Goal: Transaction & Acquisition: Purchase product/service

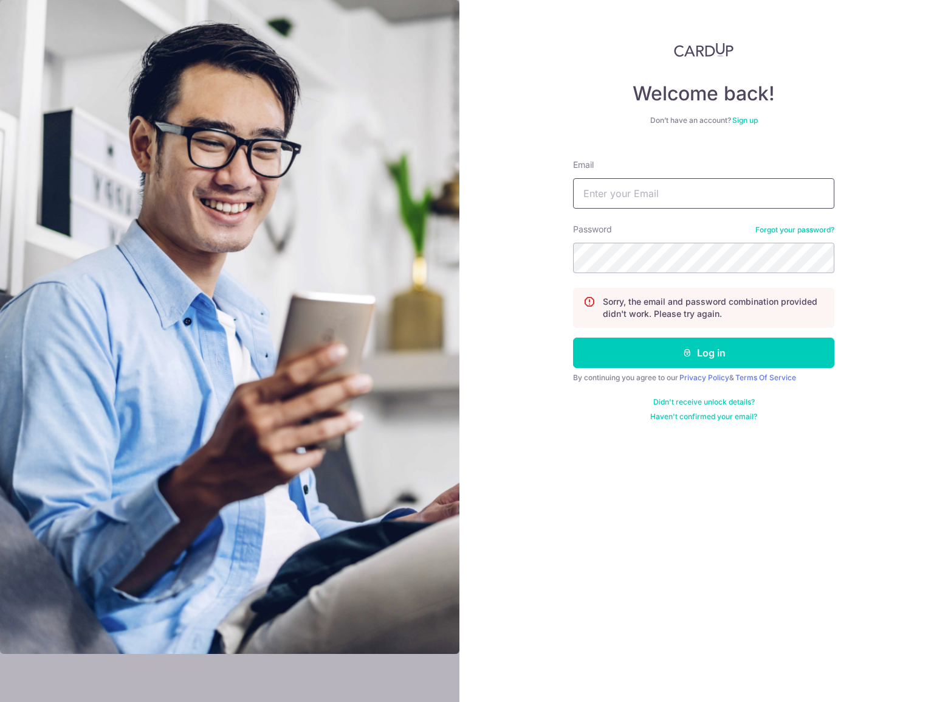
click at [675, 190] on input "Email" at bounding box center [703, 193] width 261 height 30
type input "jnize@yahoo.com"
click at [718, 353] on button "Log in" at bounding box center [703, 352] width 261 height 30
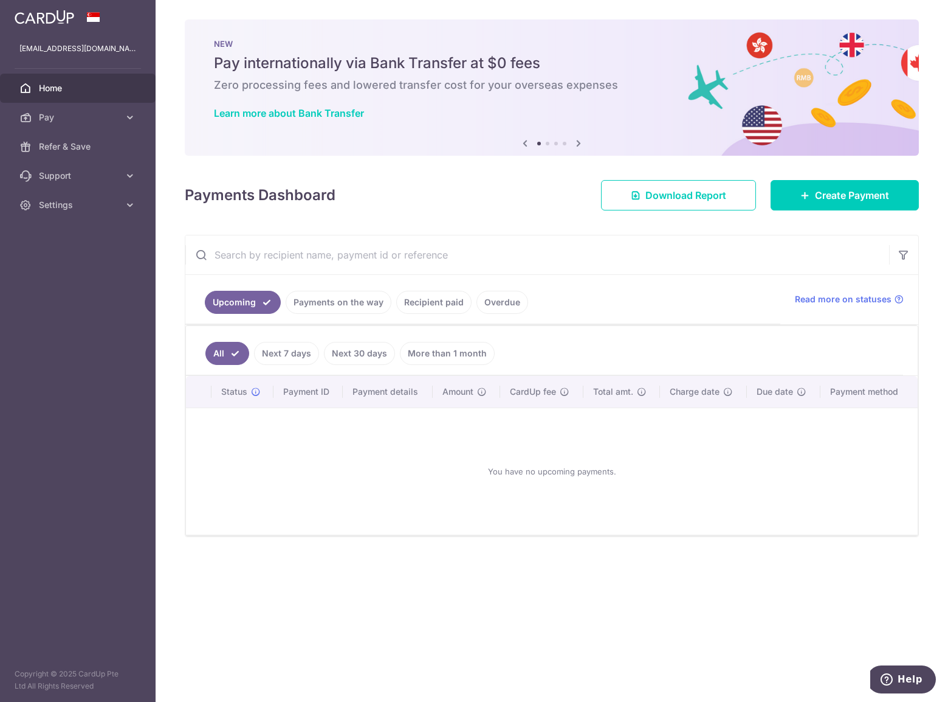
click at [697, 259] on input "text" at bounding box center [537, 254] width 704 height 39
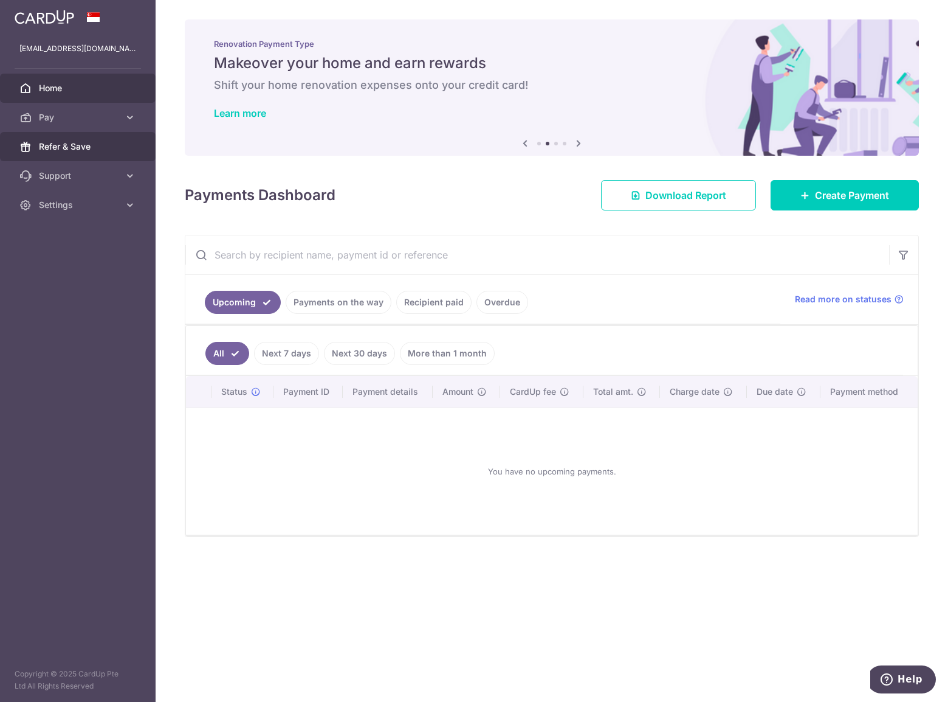
click at [72, 151] on span "Refer & Save" at bounding box center [79, 146] width 80 height 12
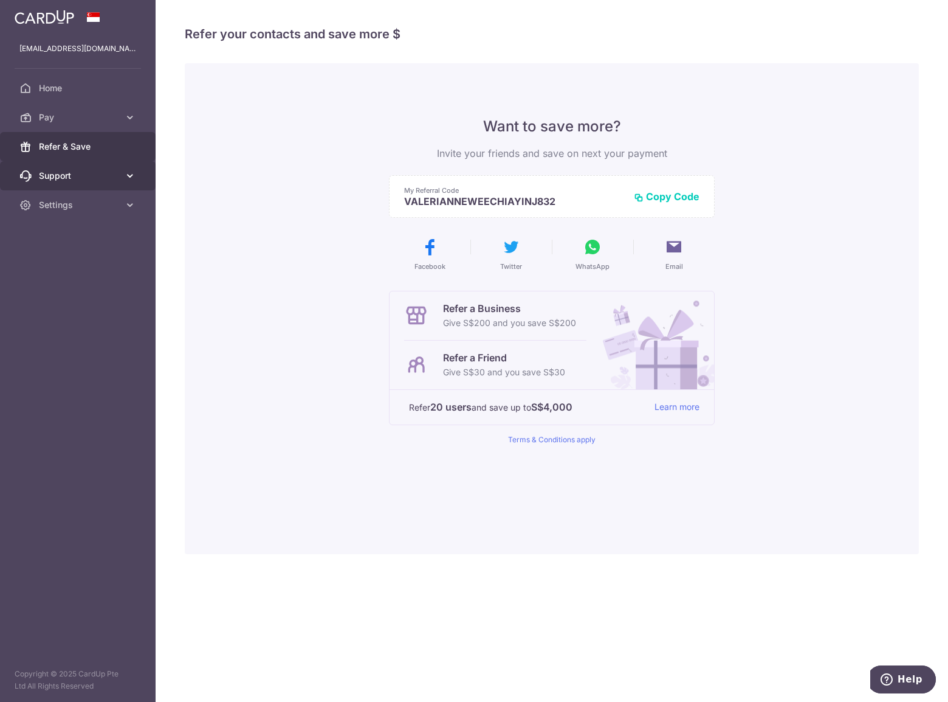
click at [72, 173] on span "Support" at bounding box center [79, 176] width 80 height 12
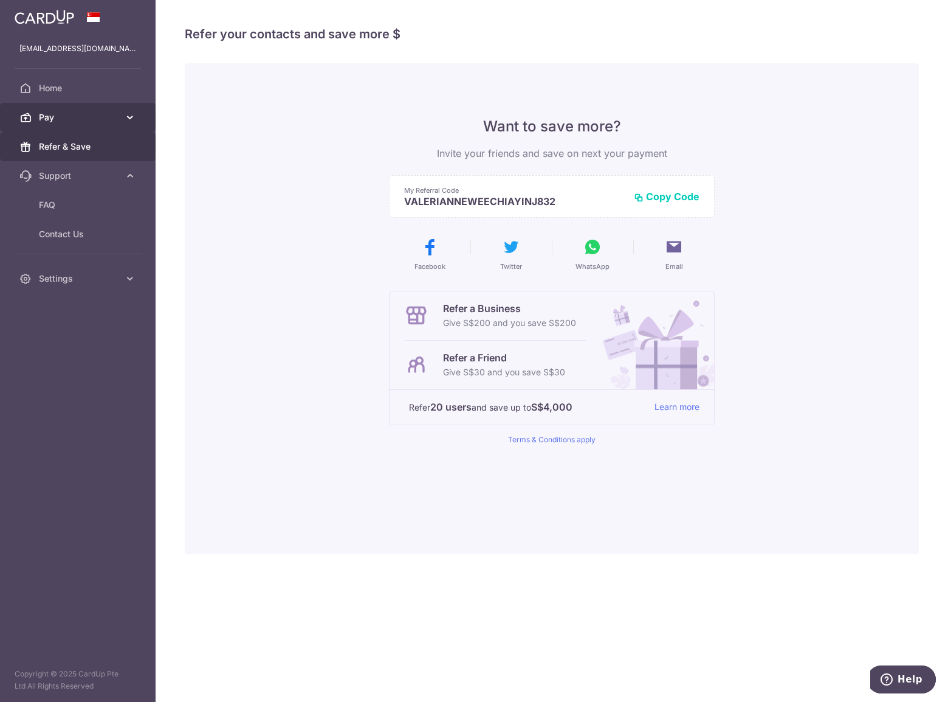
click at [49, 120] on span "Pay" at bounding box center [79, 117] width 80 height 12
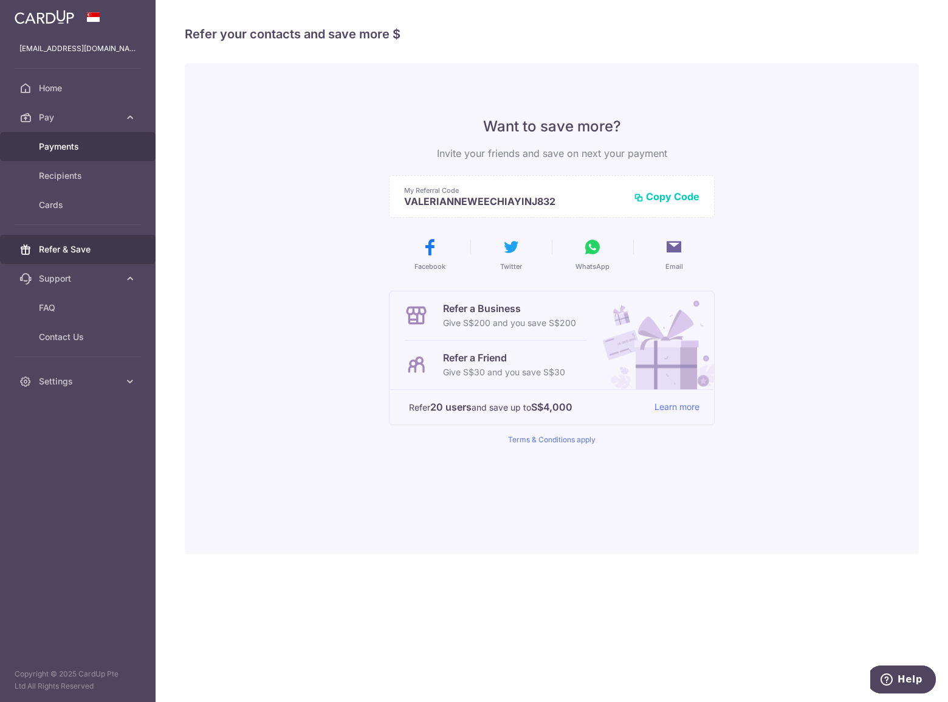
click at [53, 145] on span "Payments" at bounding box center [79, 146] width 80 height 12
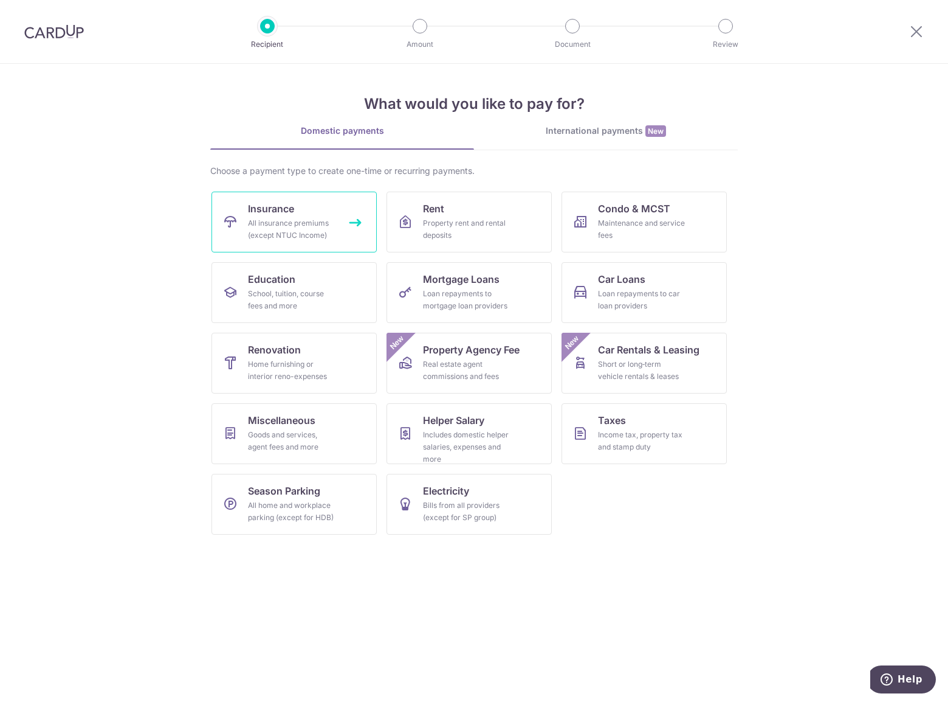
click at [302, 212] on link "Insurance All insurance premiums (except NTUC Income)" at bounding box center [294, 222] width 165 height 61
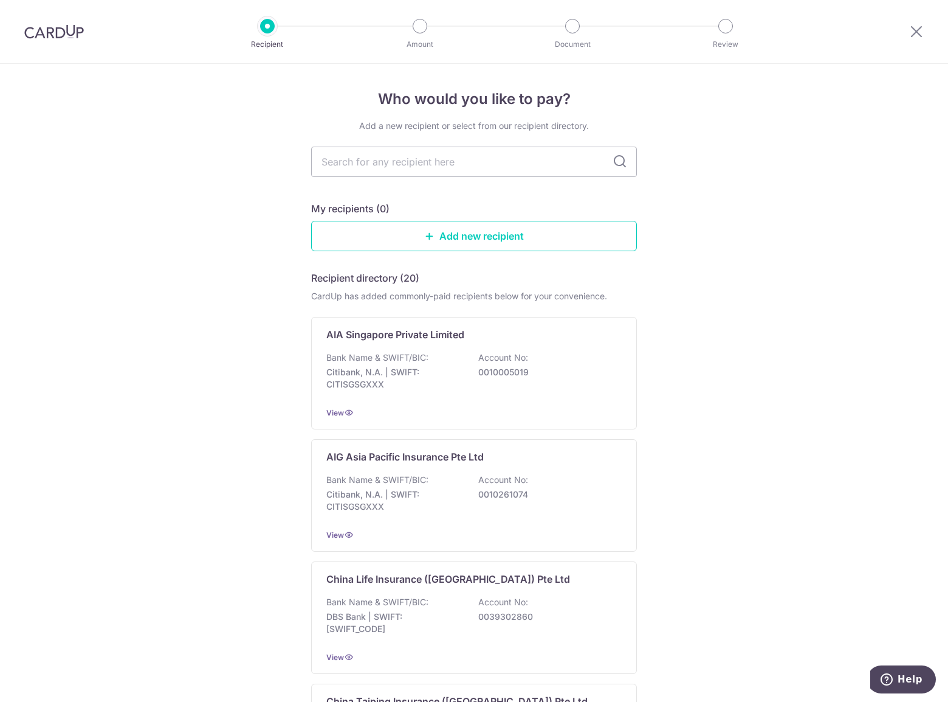
click at [55, 32] on img at bounding box center [54, 31] width 60 height 15
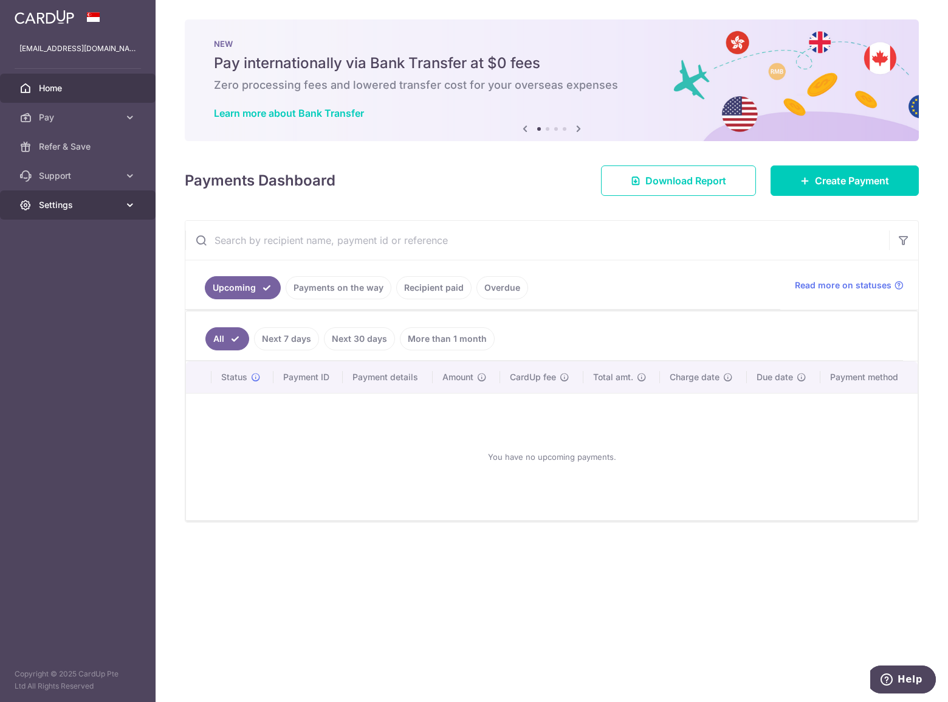
click at [73, 212] on link "Settings" at bounding box center [78, 204] width 156 height 29
click at [77, 176] on span "Support" at bounding box center [79, 176] width 80 height 12
click at [63, 90] on span "Home" at bounding box center [79, 88] width 80 height 12
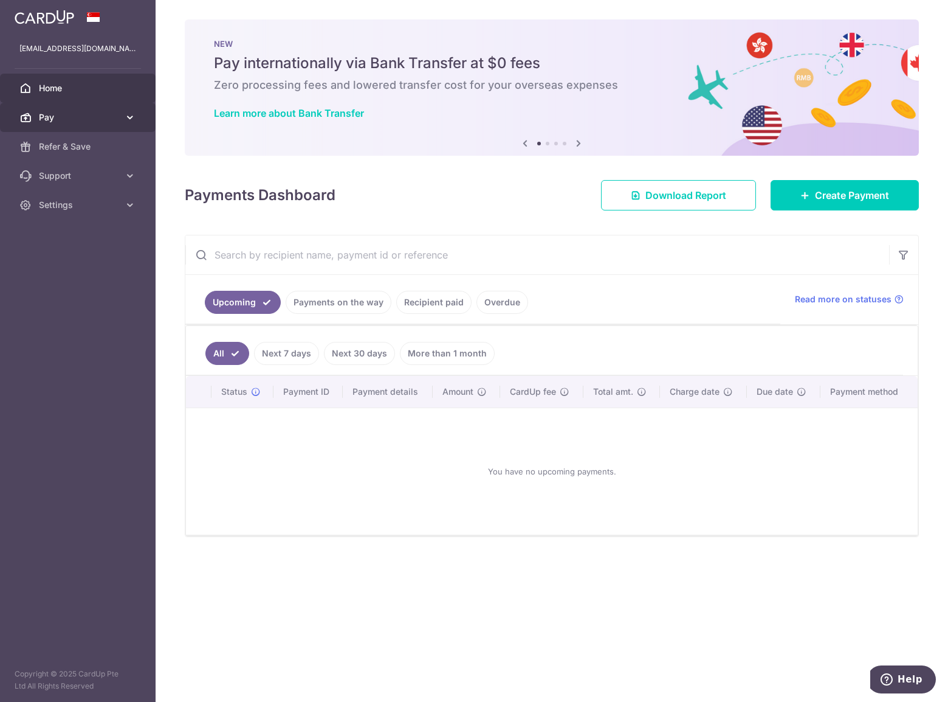
click at [71, 109] on link "Pay" at bounding box center [78, 117] width 156 height 29
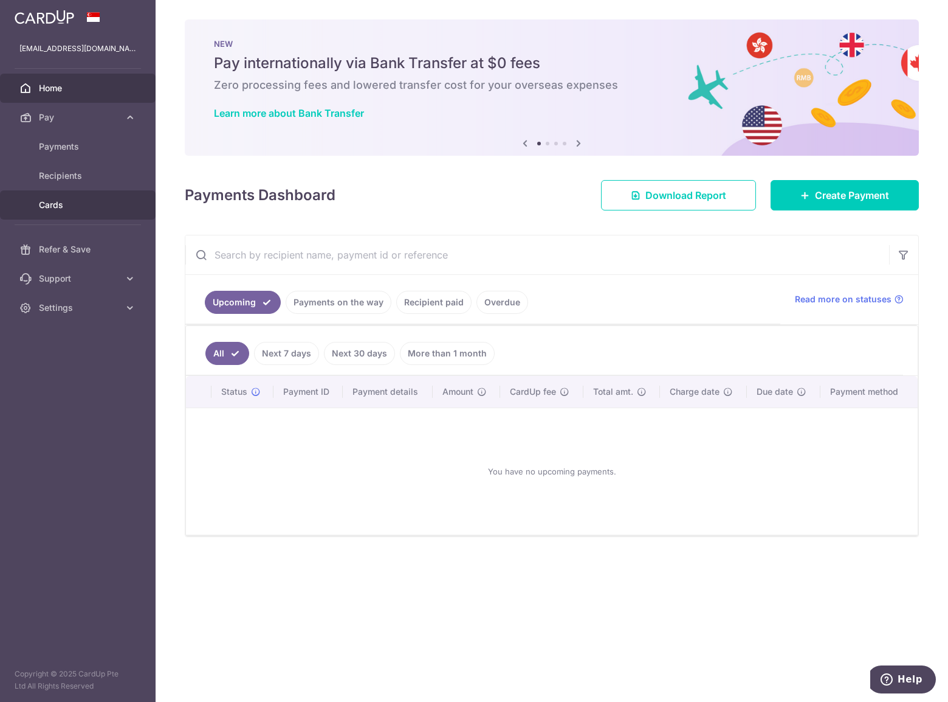
click at [57, 209] on span "Cards" at bounding box center [79, 205] width 80 height 12
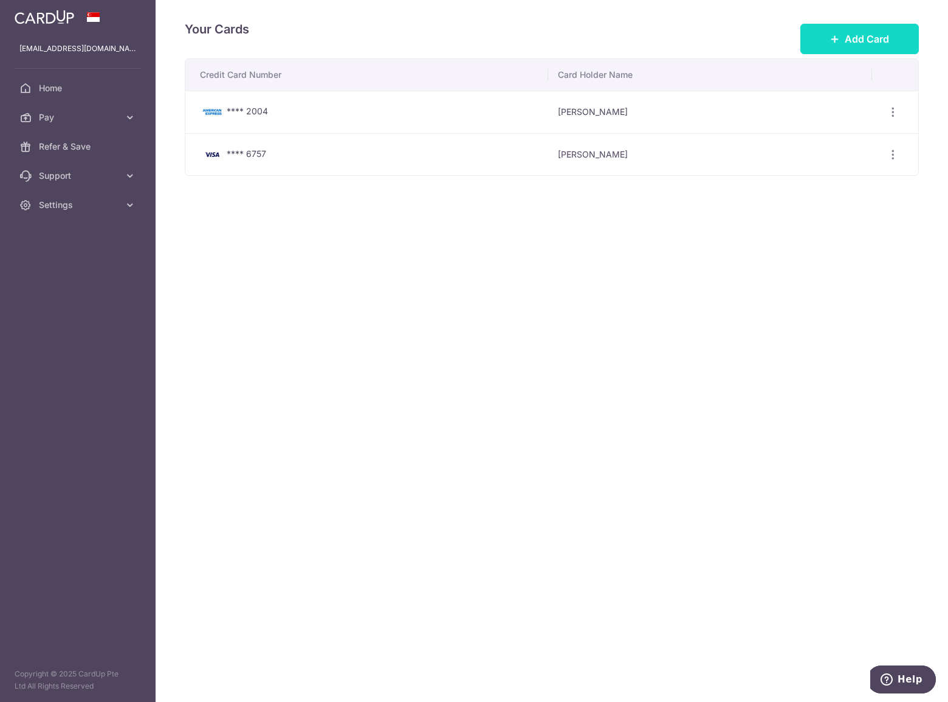
click at [860, 43] on span "Add Card" at bounding box center [867, 39] width 44 height 15
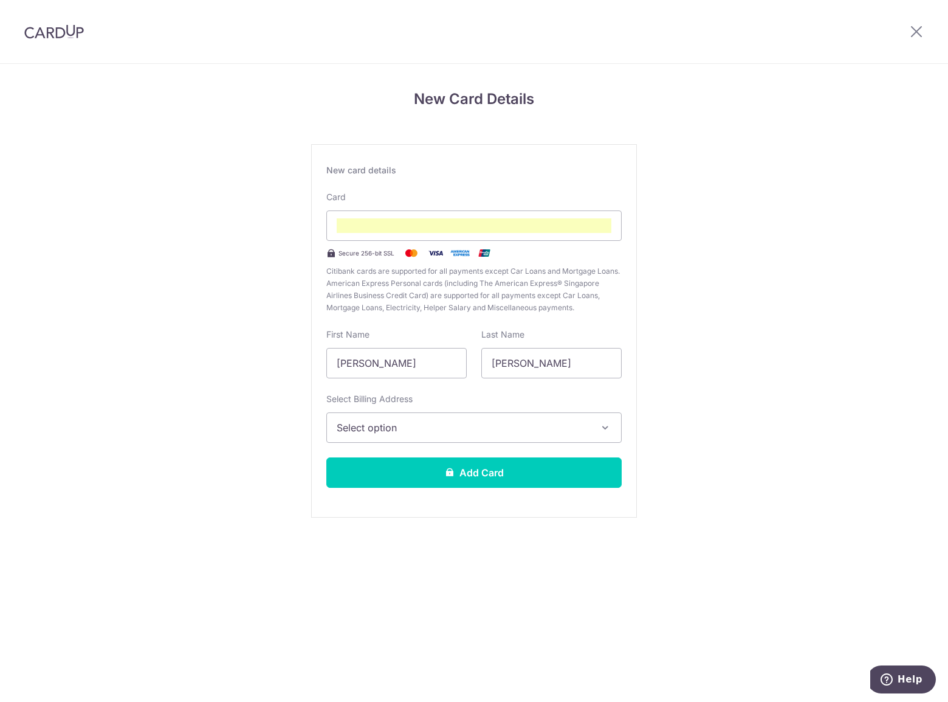
click at [495, 442] on button "Select option" at bounding box center [473, 427] width 295 height 30
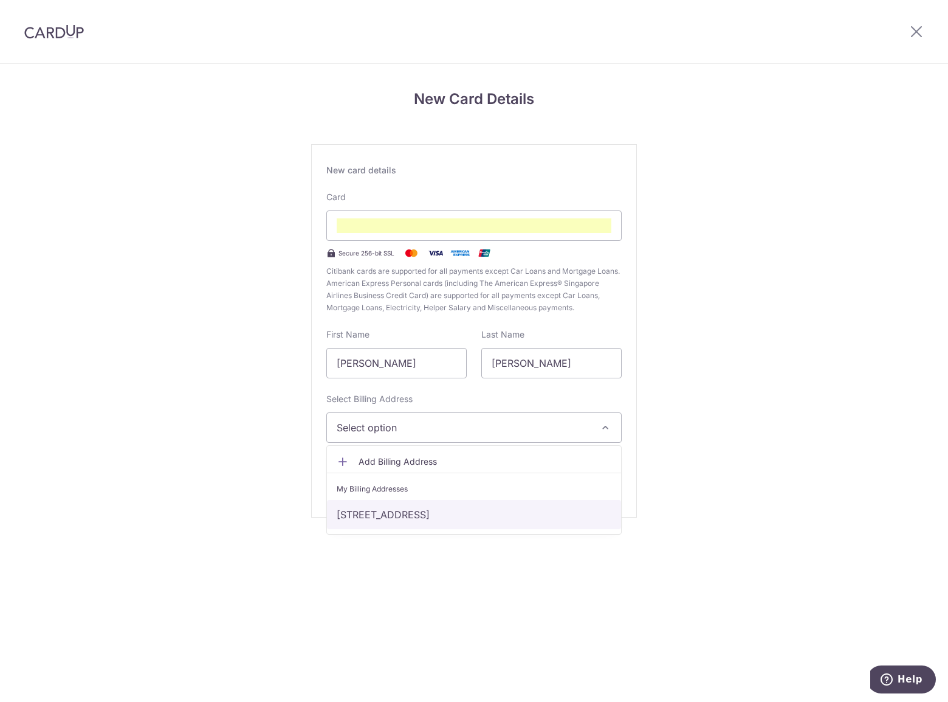
click at [509, 519] on link "9 Bedok Sth Ave 2, #05-526, Singapore, Singapore, Singapore-460009" at bounding box center [474, 514] width 294 height 29
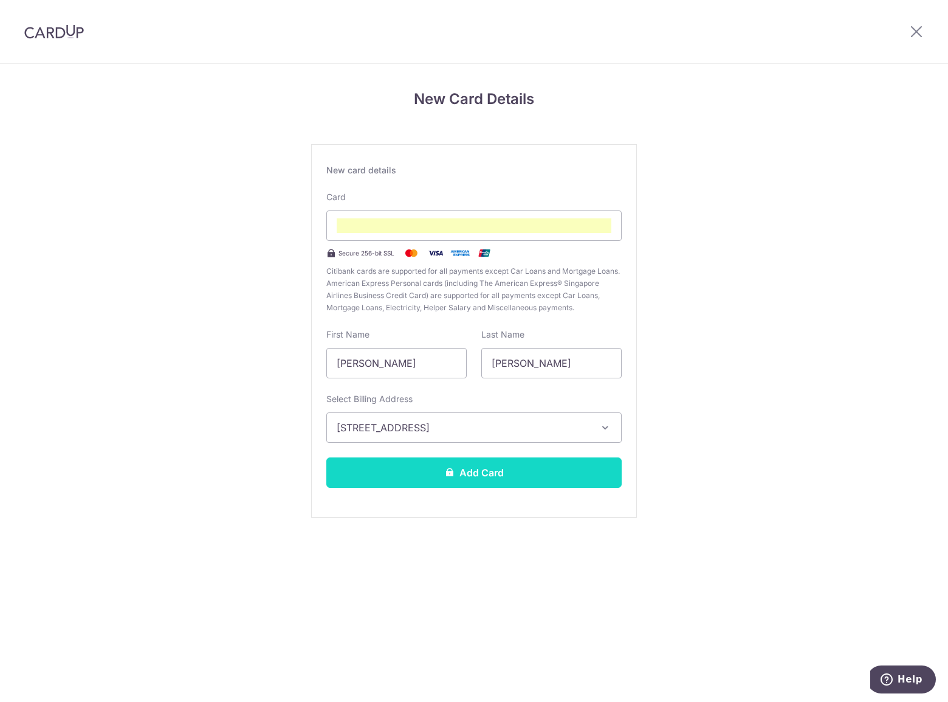
click at [509, 472] on button "Add Card" at bounding box center [473, 472] width 295 height 30
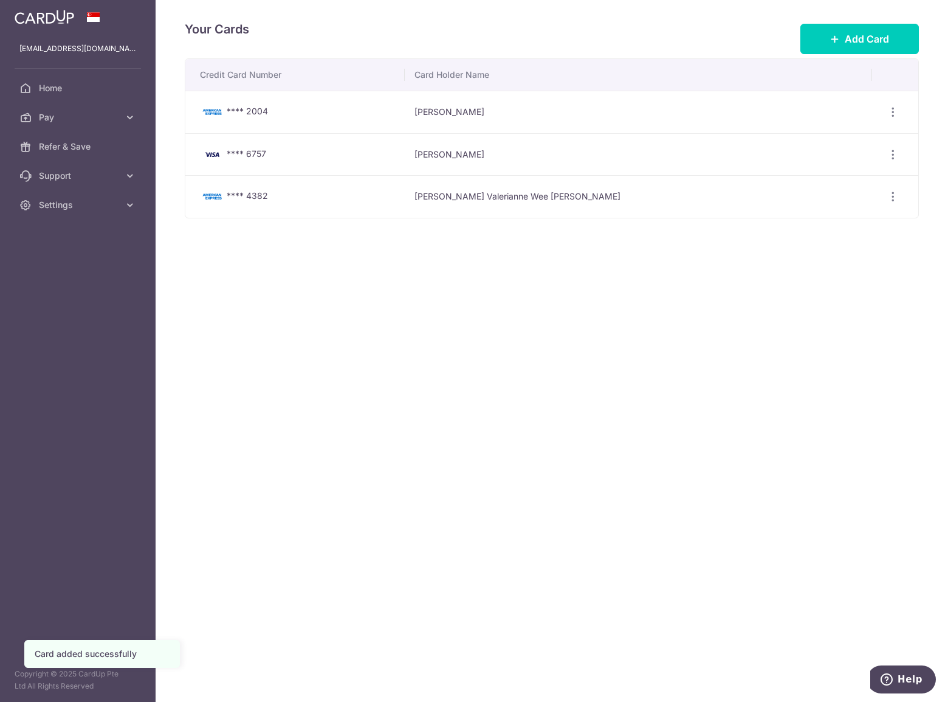
click at [419, 340] on div "Your Cards Add Card Credit Card Number Card Holder Name **** 2004 Janice Valeri…" at bounding box center [552, 351] width 793 height 702
click at [83, 117] on span "Pay" at bounding box center [79, 117] width 80 height 12
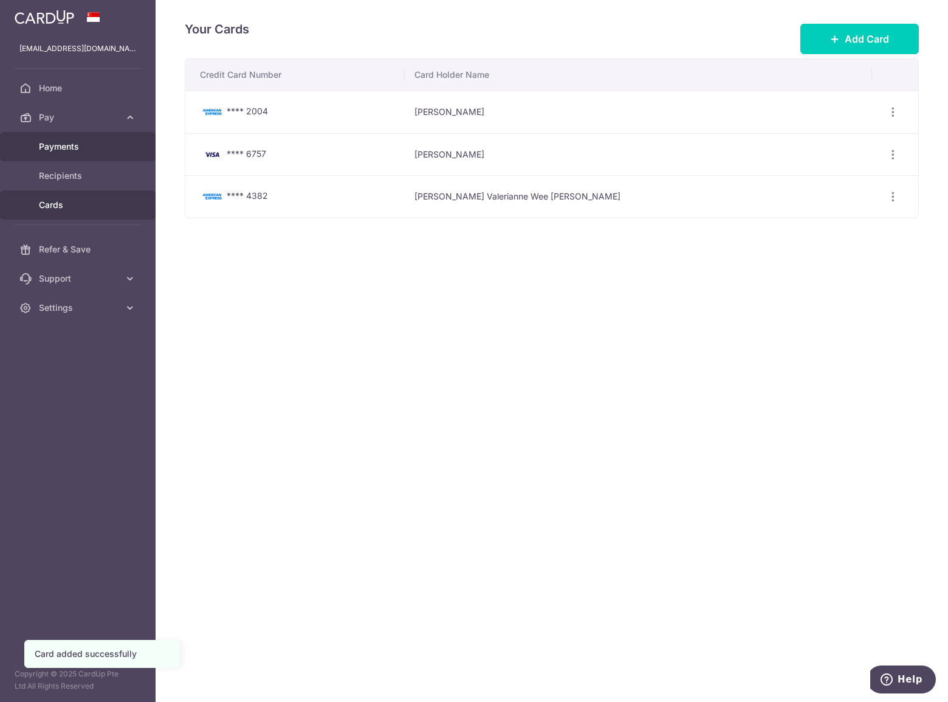
click at [83, 149] on span "Payments" at bounding box center [79, 146] width 80 height 12
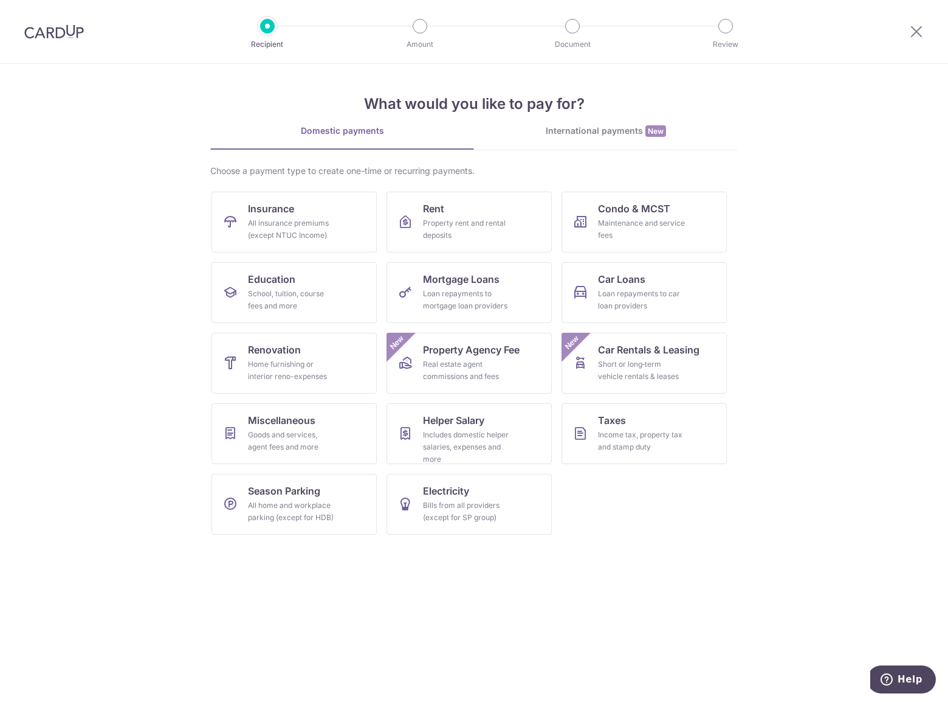
click at [55, 31] on img at bounding box center [54, 31] width 60 height 15
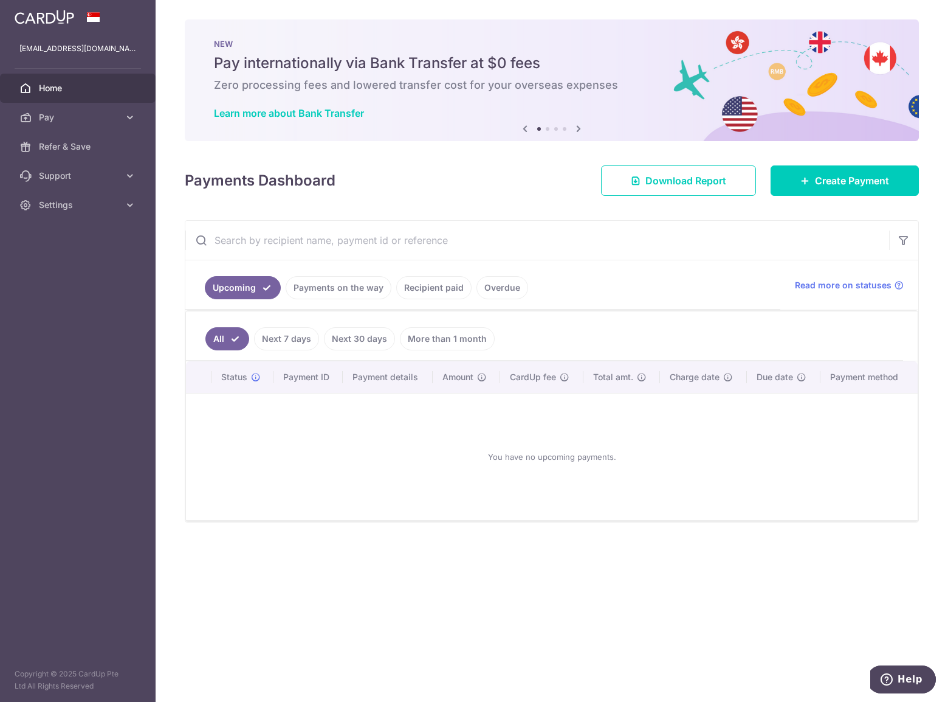
click at [571, 126] on icon at bounding box center [578, 128] width 15 height 15
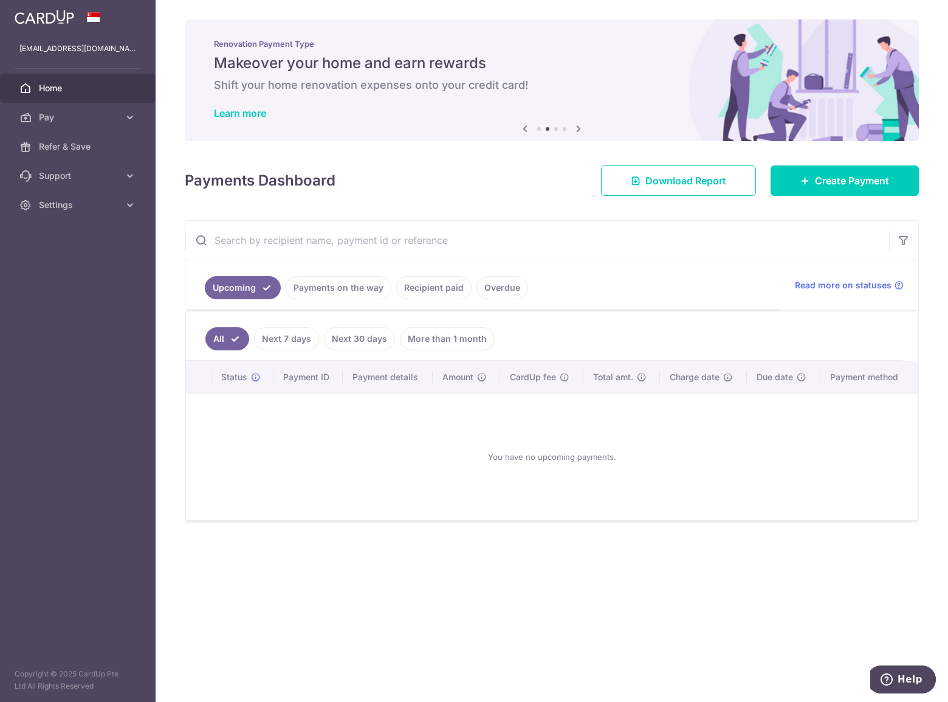
click at [571, 126] on icon at bounding box center [578, 128] width 15 height 15
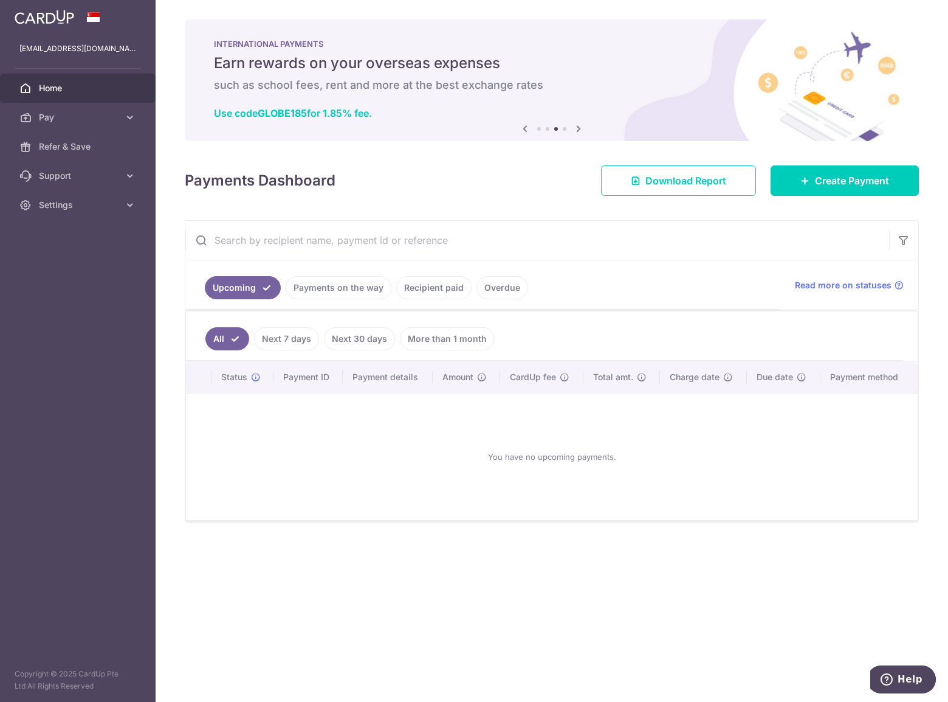
click at [571, 126] on icon at bounding box center [578, 128] width 15 height 15
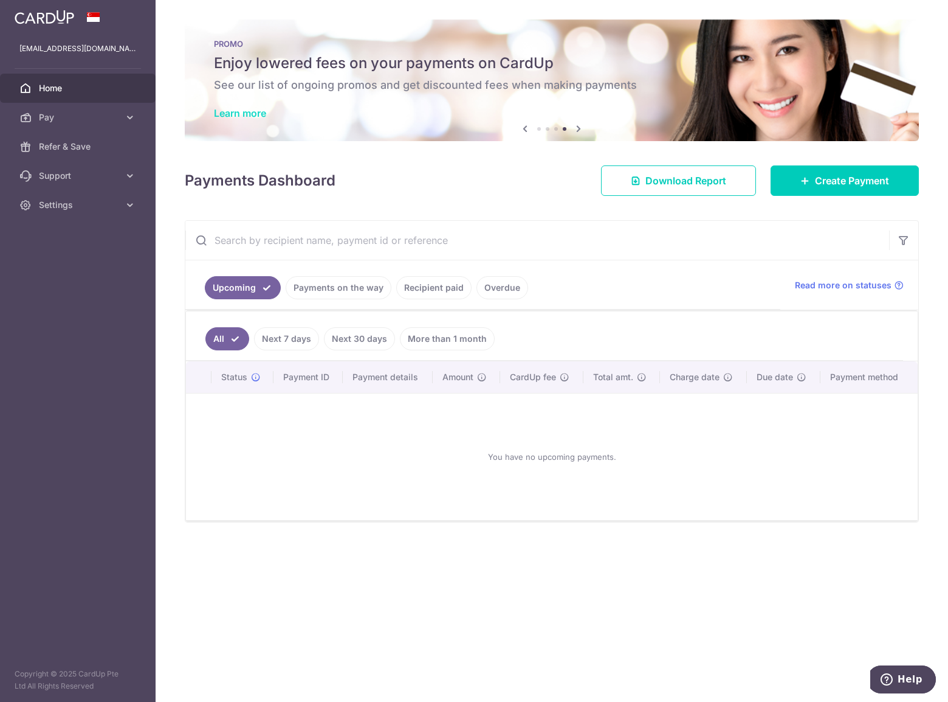
click at [240, 114] on link "Learn more" at bounding box center [240, 113] width 52 height 12
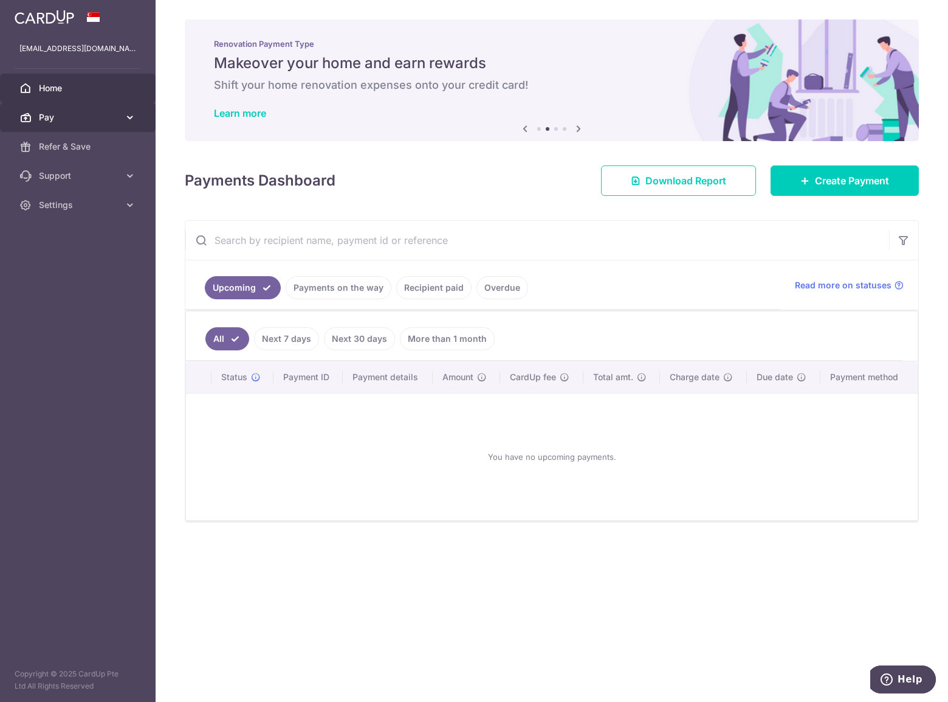
click at [76, 118] on span "Pay" at bounding box center [79, 117] width 80 height 12
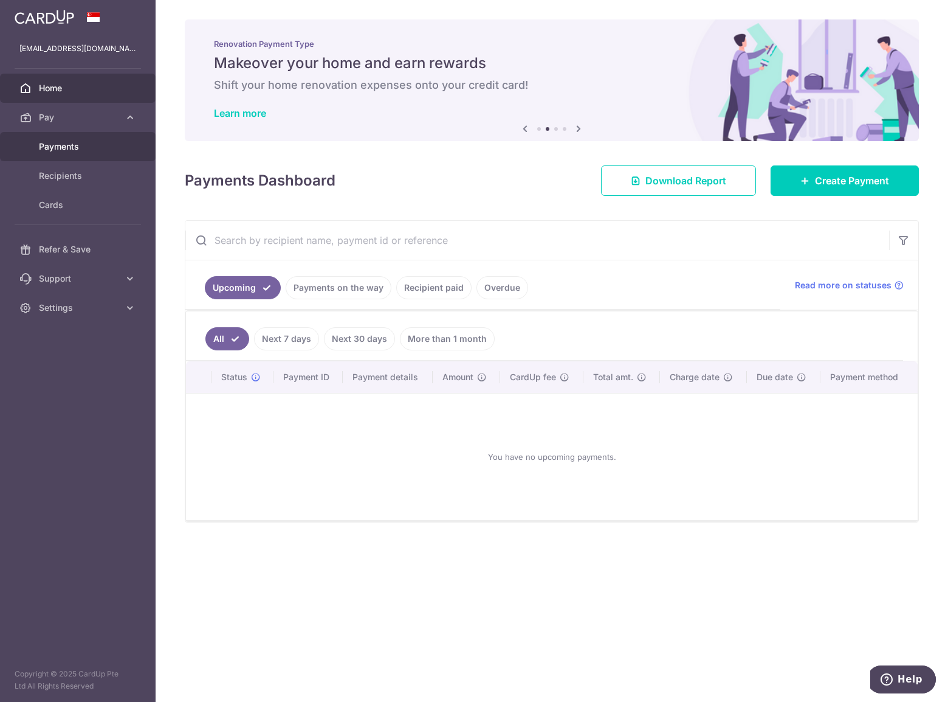
click at [66, 146] on span "Payments" at bounding box center [79, 146] width 80 height 12
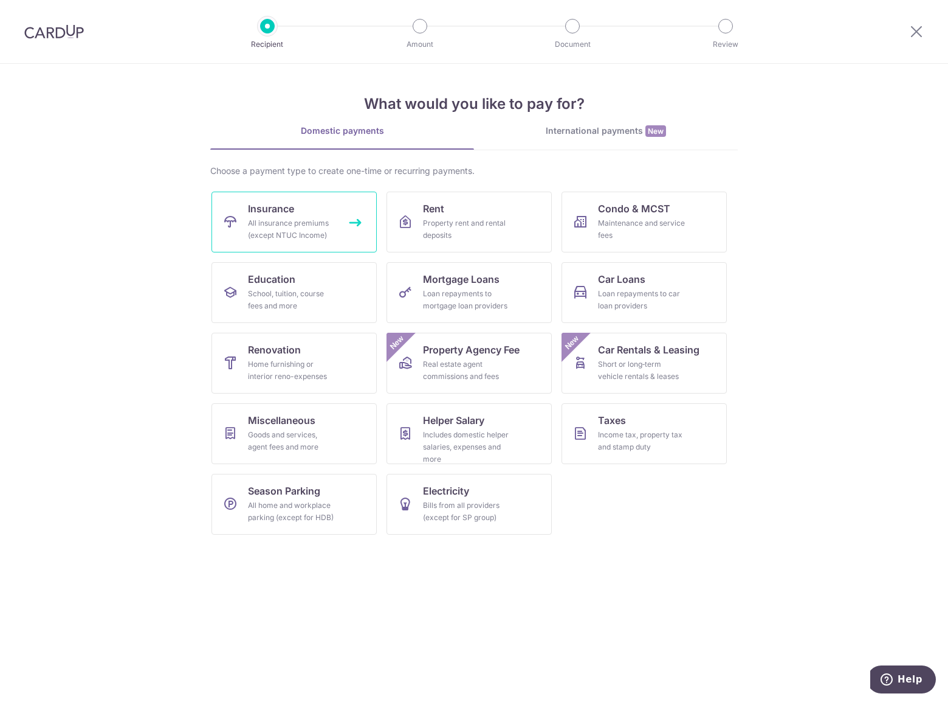
click at [316, 223] on div "All insurance premiums (except NTUC Income)" at bounding box center [292, 229] width 88 height 24
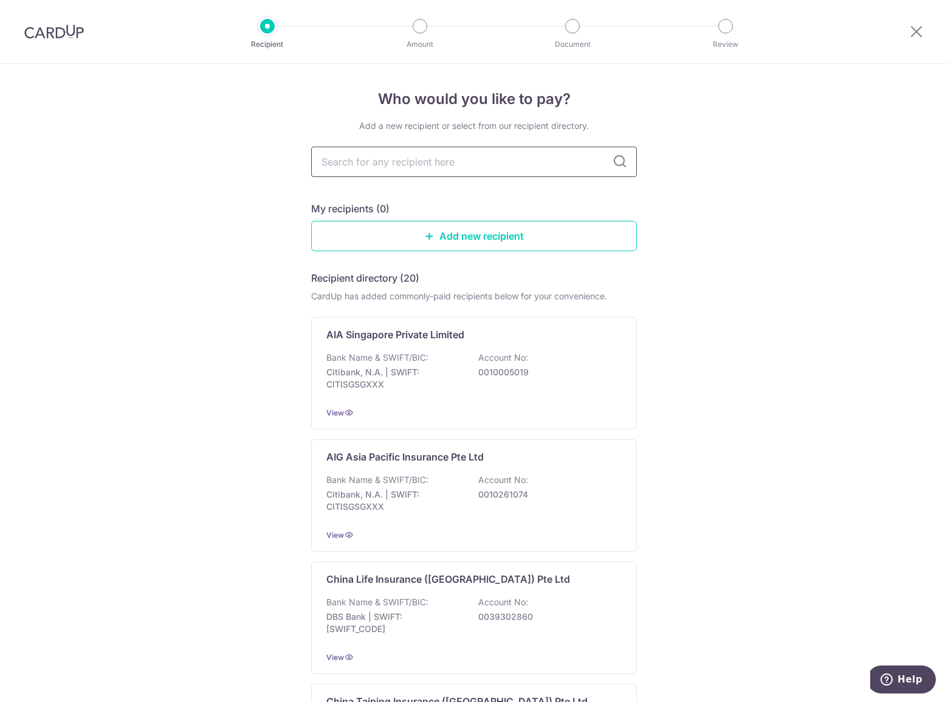
click at [402, 166] on input "text" at bounding box center [474, 162] width 326 height 30
type input "AIA"
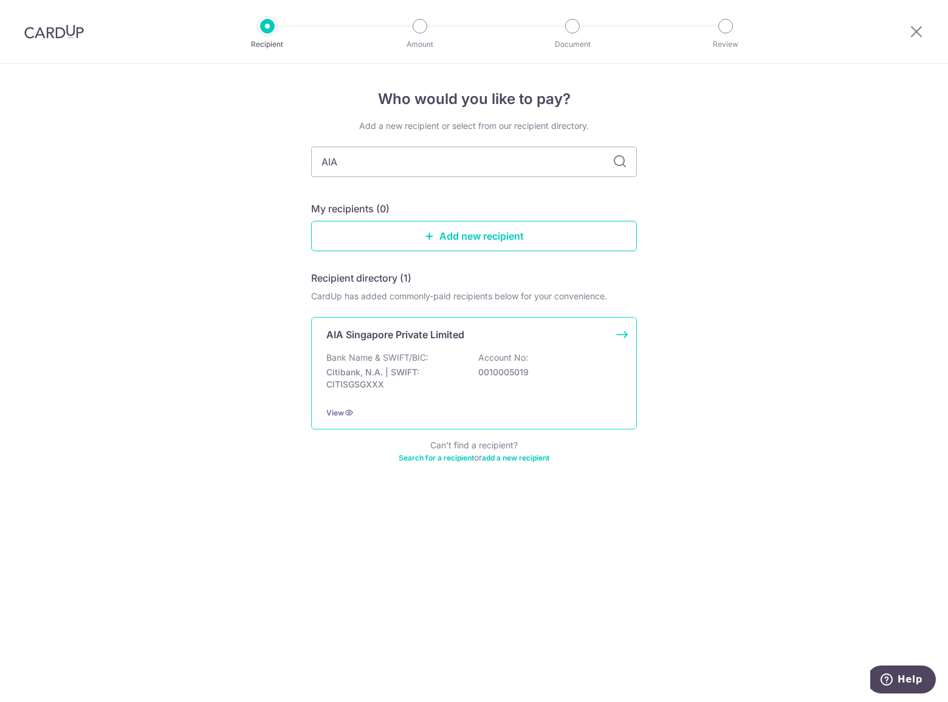
click at [379, 341] on div "AIA Singapore Private Limited Bank Name & SWIFT/BIC: Citibank, N.A. | SWIFT: CI…" at bounding box center [474, 373] width 326 height 112
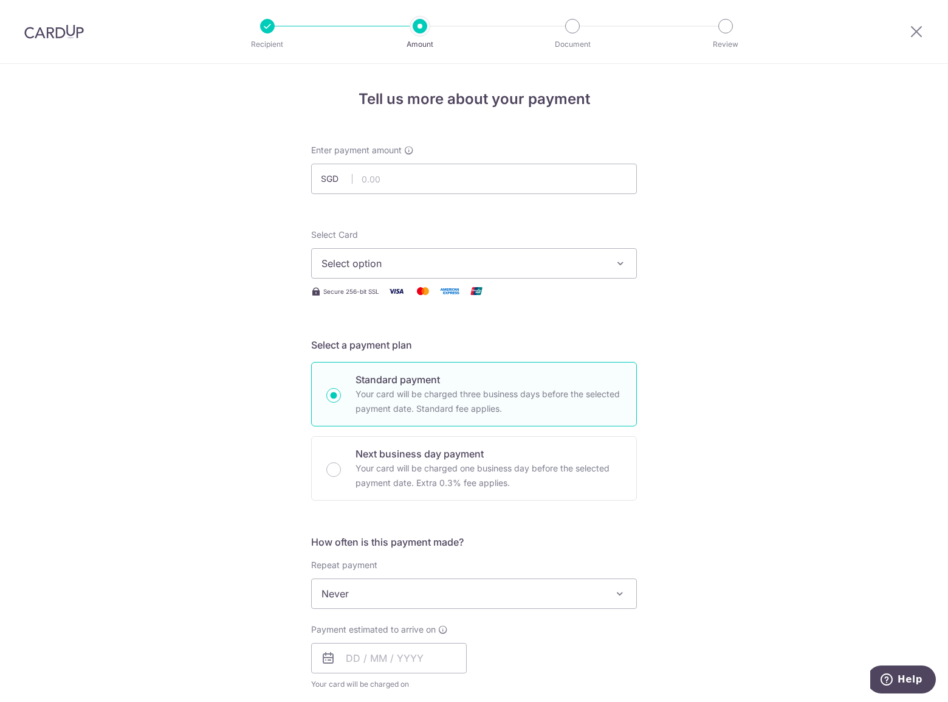
click at [468, 272] on button "Select option" at bounding box center [474, 263] width 326 height 30
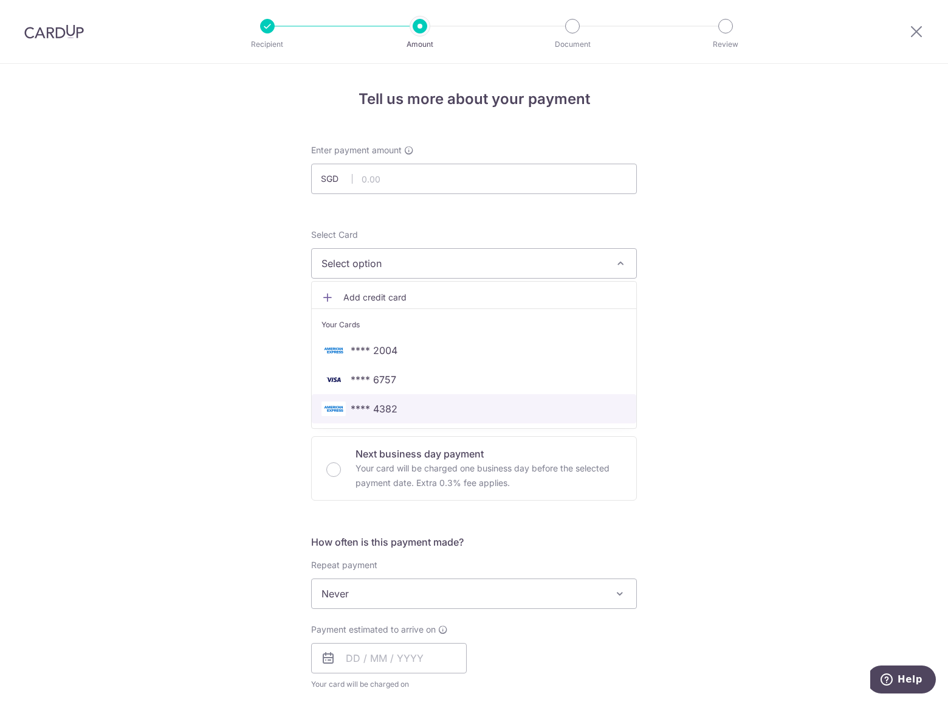
drag, startPoint x: 410, startPoint y: 404, endPoint x: 462, endPoint y: 381, distance: 57.4
click at [410, 404] on span "**** 4382" at bounding box center [474, 408] width 305 height 15
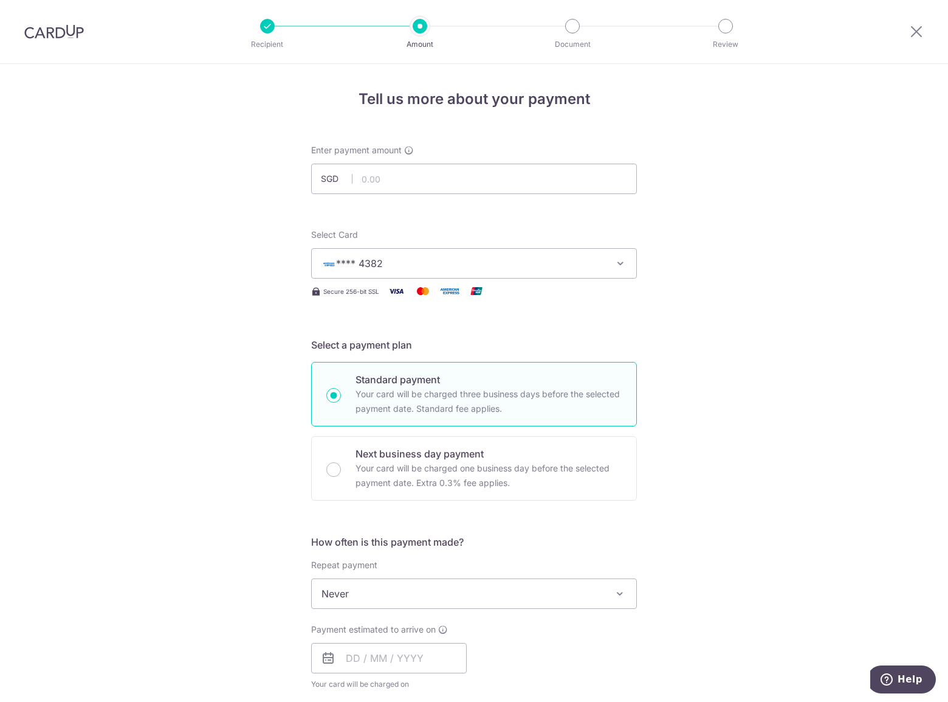
click at [686, 312] on div "Tell us more about your payment Enter payment amount SGD Select Card **** 4382 …" at bounding box center [474, 614] width 948 height 1100
click at [393, 265] on span "**** 4382" at bounding box center [463, 263] width 283 height 15
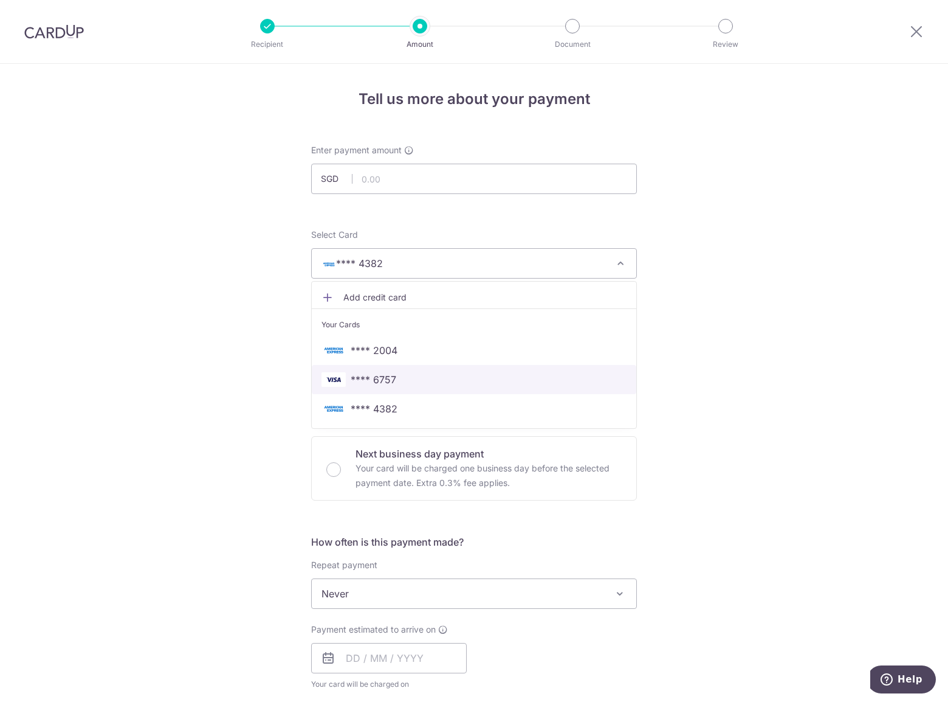
drag, startPoint x: 419, startPoint y: 382, endPoint x: 677, endPoint y: 295, distance: 272.2
click at [419, 382] on span "**** 6757" at bounding box center [474, 379] width 305 height 15
click at [687, 293] on div "Tell us more about your payment Enter payment amount SGD Select Card **** 4382 …" at bounding box center [474, 614] width 948 height 1100
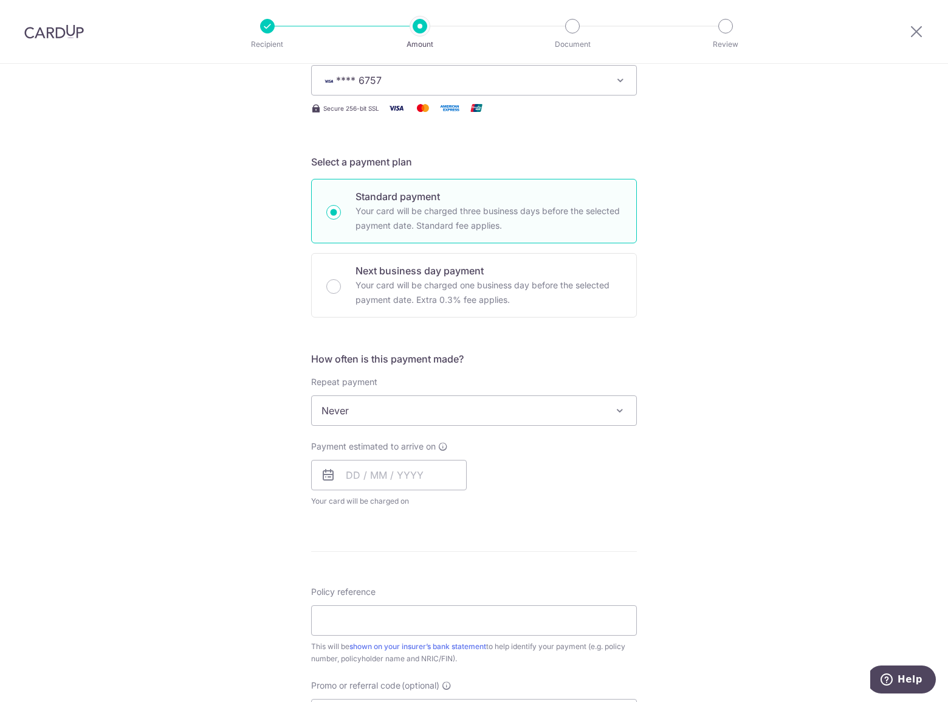
scroll to position [184, 0]
click at [358, 468] on input "text" at bounding box center [389, 474] width 156 height 30
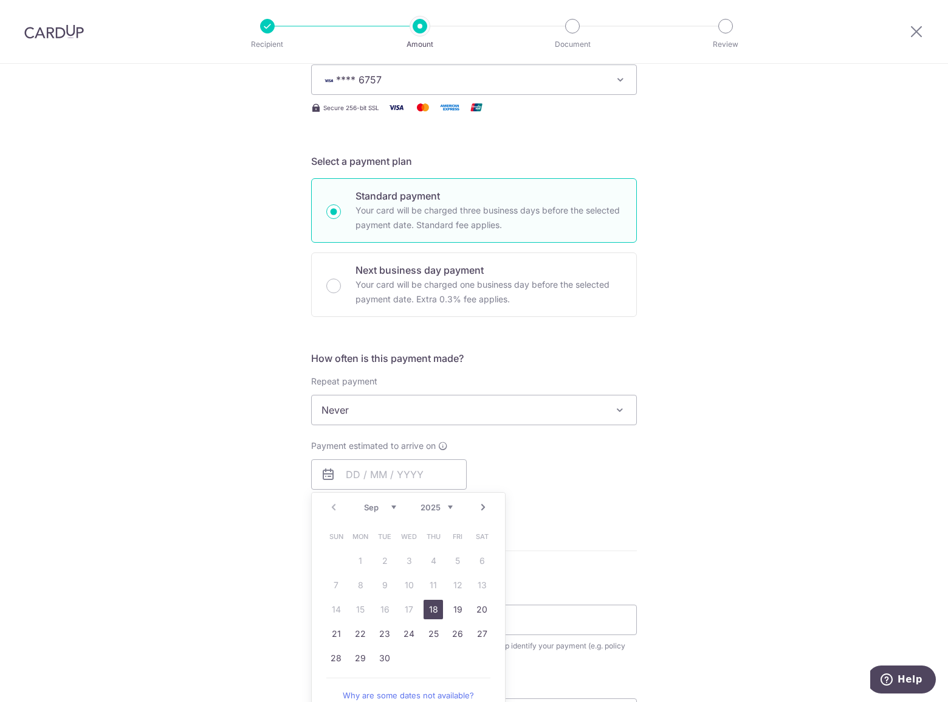
click at [589, 507] on div "How often is this payment made? Repeat payment Never Every week Every month Eve…" at bounding box center [474, 433] width 326 height 165
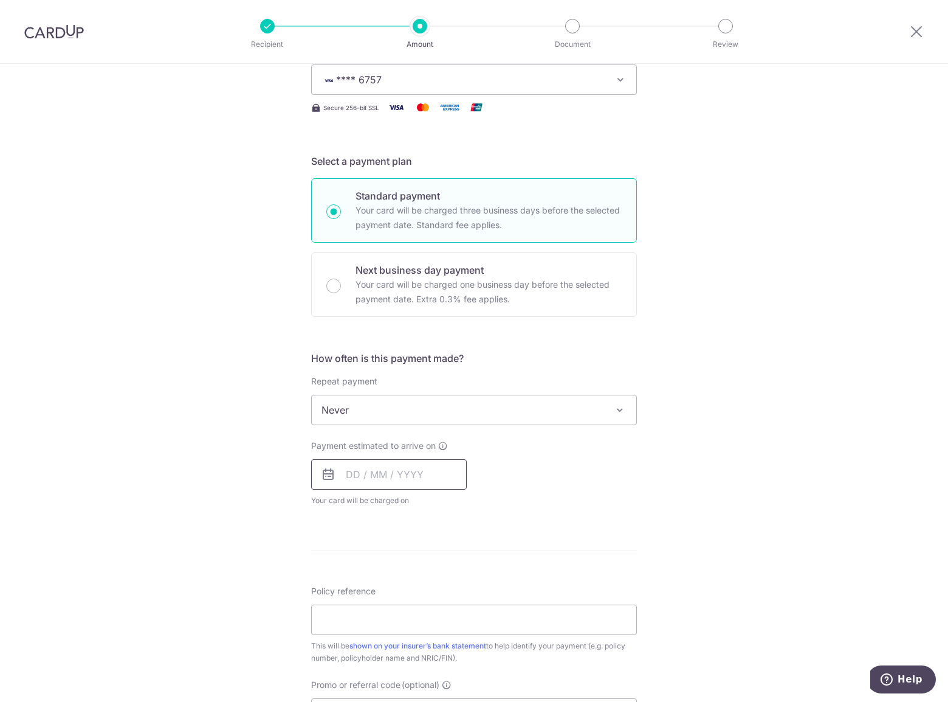
click at [416, 477] on input "text" at bounding box center [389, 474] width 156 height 30
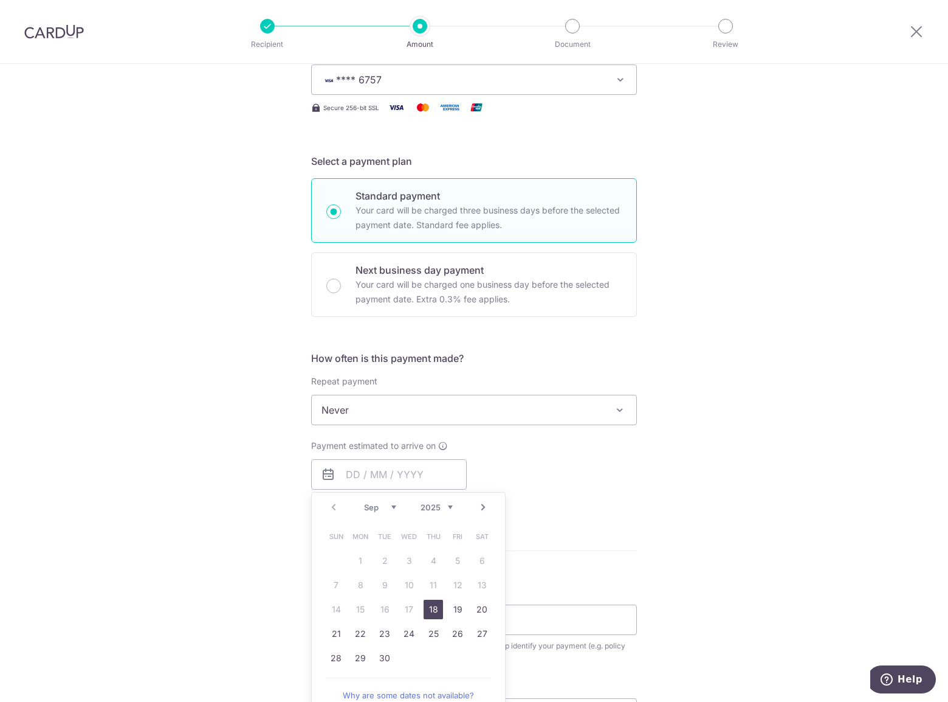
click at [579, 476] on div "Payment estimated to arrive on Prev Next Sep Oct Nov Dec 2025 2026 2027 2028 20…" at bounding box center [474, 473] width 340 height 67
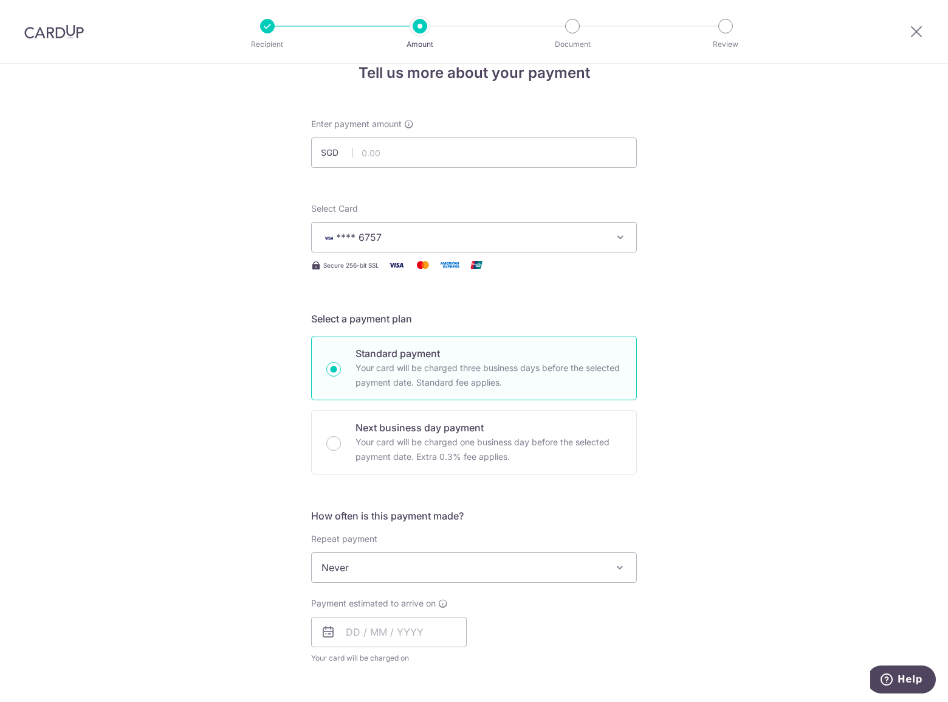
scroll to position [0, 0]
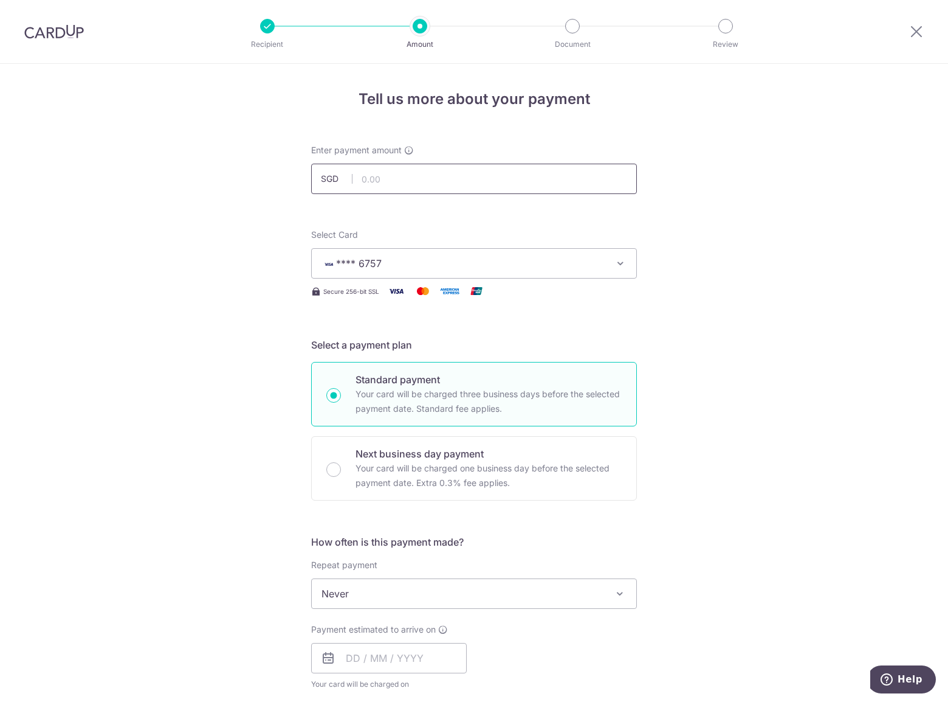
click at [401, 178] on input "text" at bounding box center [474, 179] width 326 height 30
click at [719, 217] on div "Tell us more about your payment Enter payment amount SGD 1050 Select Card **** …" at bounding box center [474, 614] width 948 height 1100
type input "1,050.00"
click at [728, 301] on div "Tell us more about your payment Enter payment amount SGD 1,050.00 1050.00 Selec…" at bounding box center [474, 614] width 948 height 1100
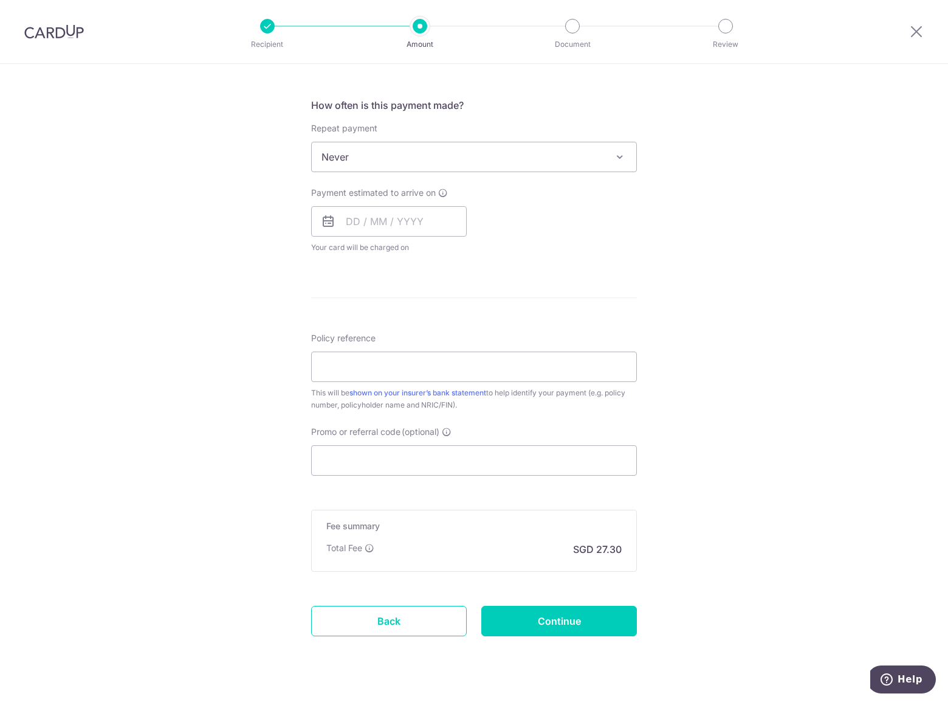
scroll to position [460, 0]
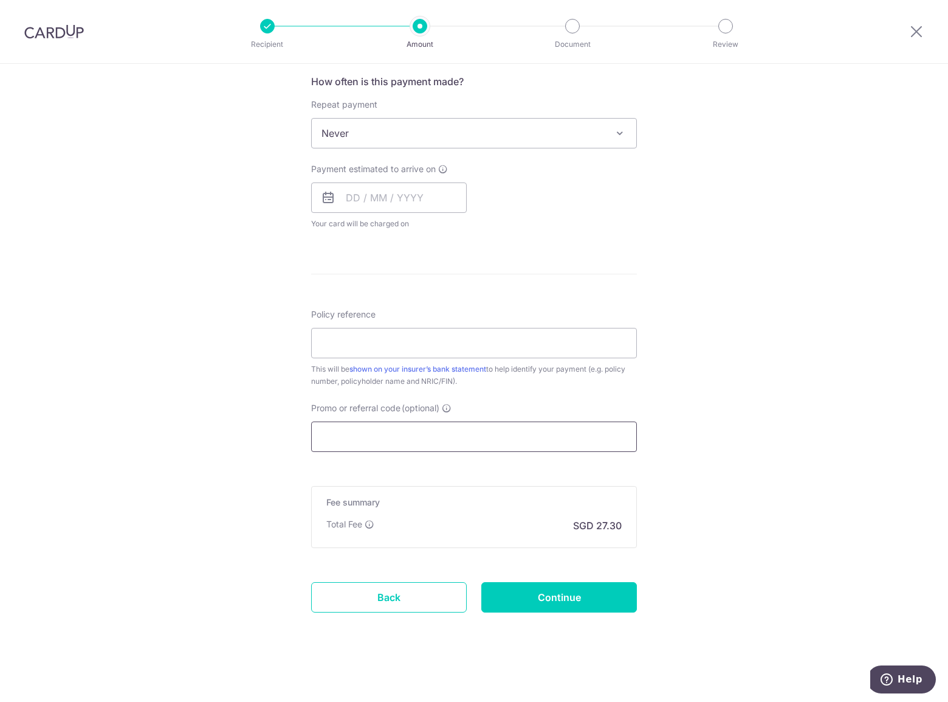
paste input "VTAX25R"
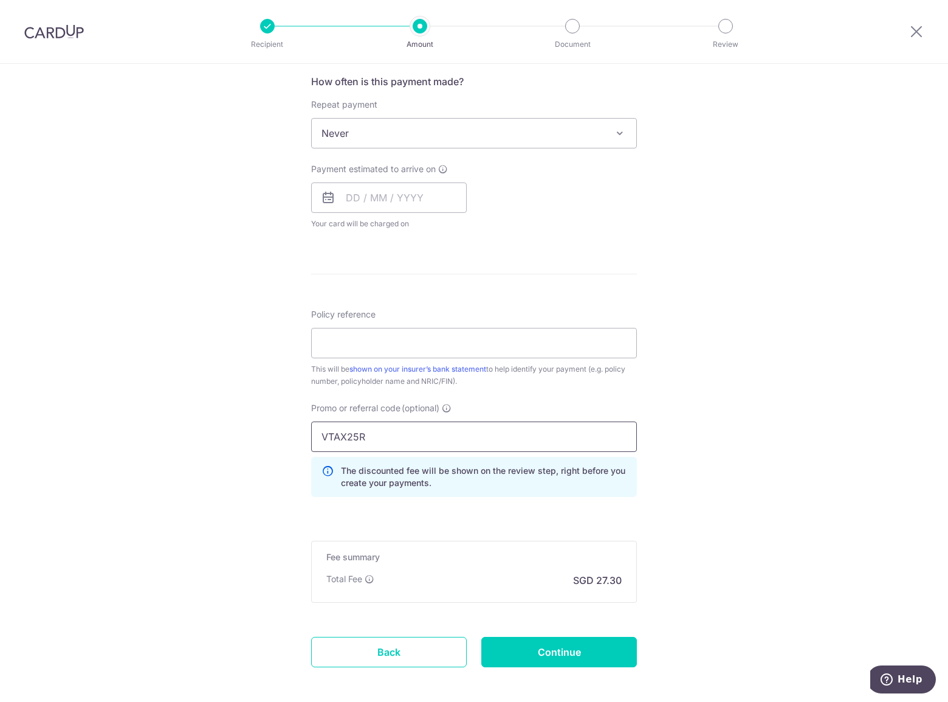
type input "VTAX25R"
click at [708, 528] on div "Tell us more about your payment Enter payment amount SGD 1,050.00 1050.00 Selec…" at bounding box center [474, 181] width 948 height 1155
click at [868, 211] on div "Tell us more about your payment Enter payment amount SGD 1,050.00 1050.00 Selec…" at bounding box center [474, 181] width 948 height 1155
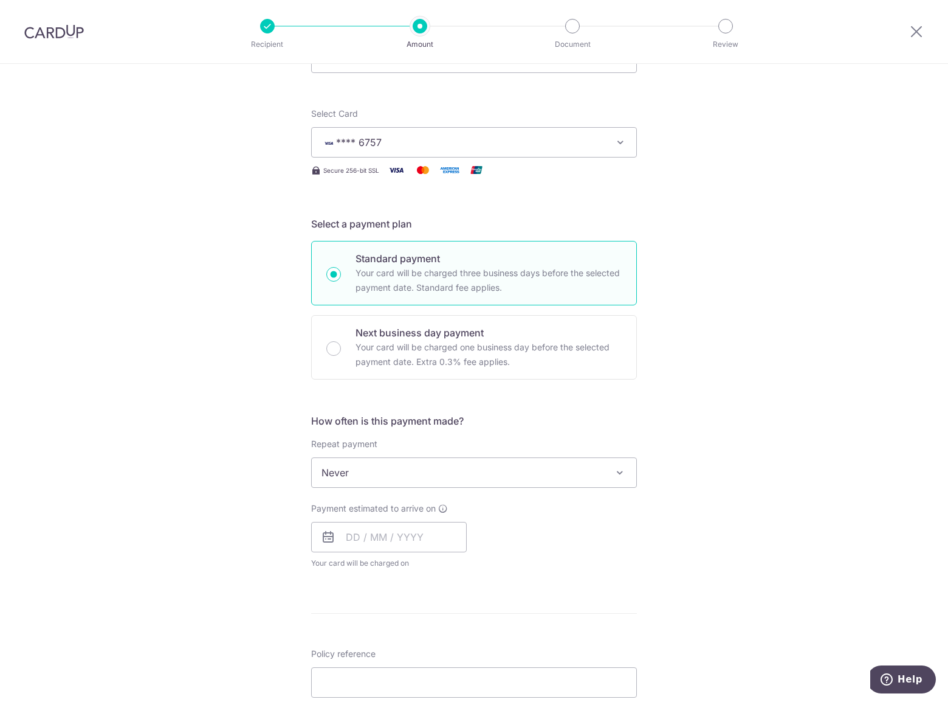
scroll to position [0, 0]
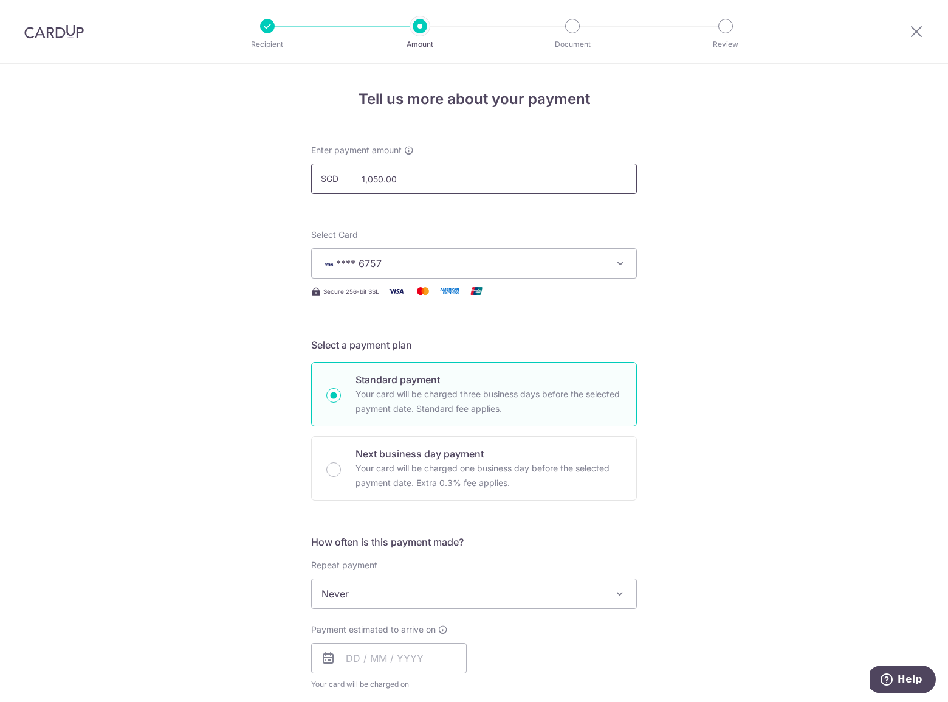
click at [525, 178] on input "1,050.00" at bounding box center [474, 179] width 326 height 30
type input "1"
click at [779, 255] on div "Tell us more about your payment Enter payment amount SGD 1002.17 1050.00 Select…" at bounding box center [474, 641] width 948 height 1155
type input "1,002.17"
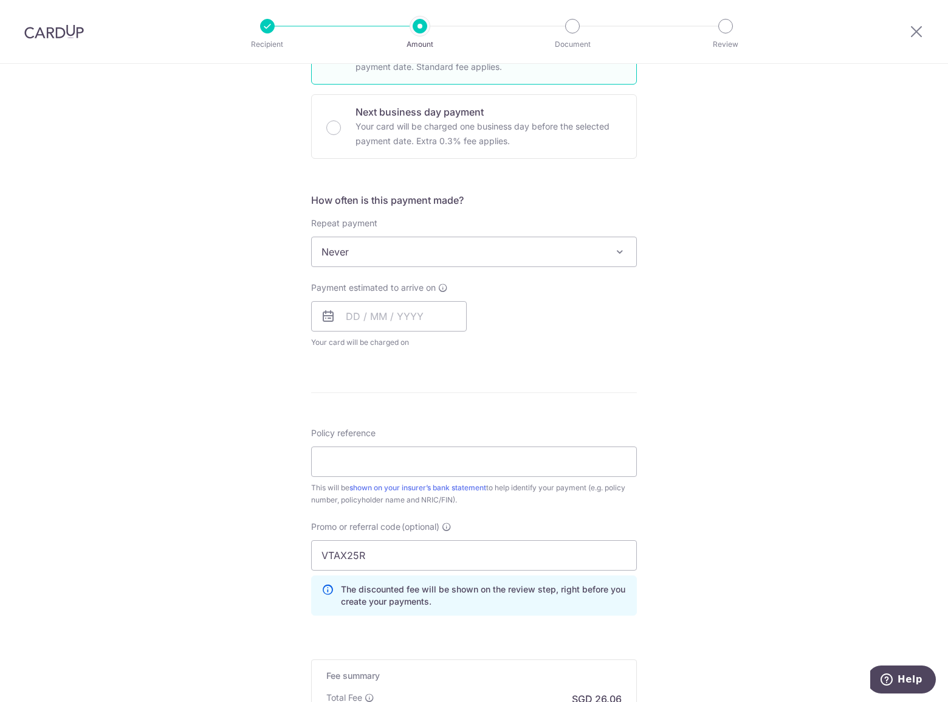
scroll to position [368, 0]
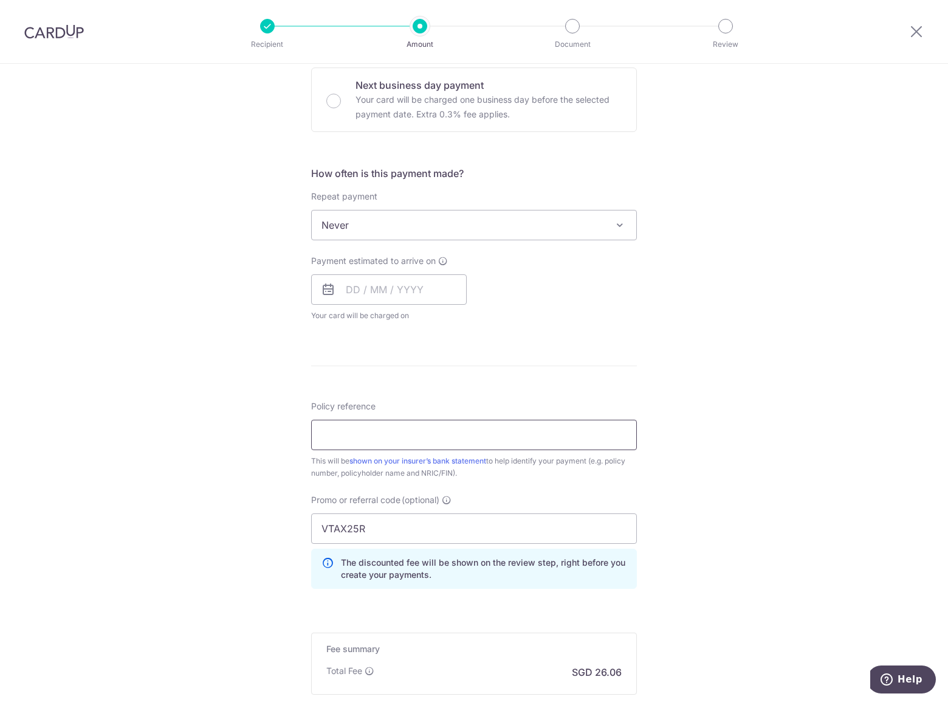
click at [379, 434] on input "Policy reference" at bounding box center [474, 434] width 326 height 30
type input "P563857910"
click at [737, 468] on div "Tell us more about your payment Enter payment amount SGD 1,002.17 1002.17 Selec…" at bounding box center [474, 272] width 948 height 1155
drag, startPoint x: 321, startPoint y: 435, endPoint x: 310, endPoint y: 437, distance: 11.1
click at [311, 437] on input "P563857910" at bounding box center [474, 434] width 326 height 30
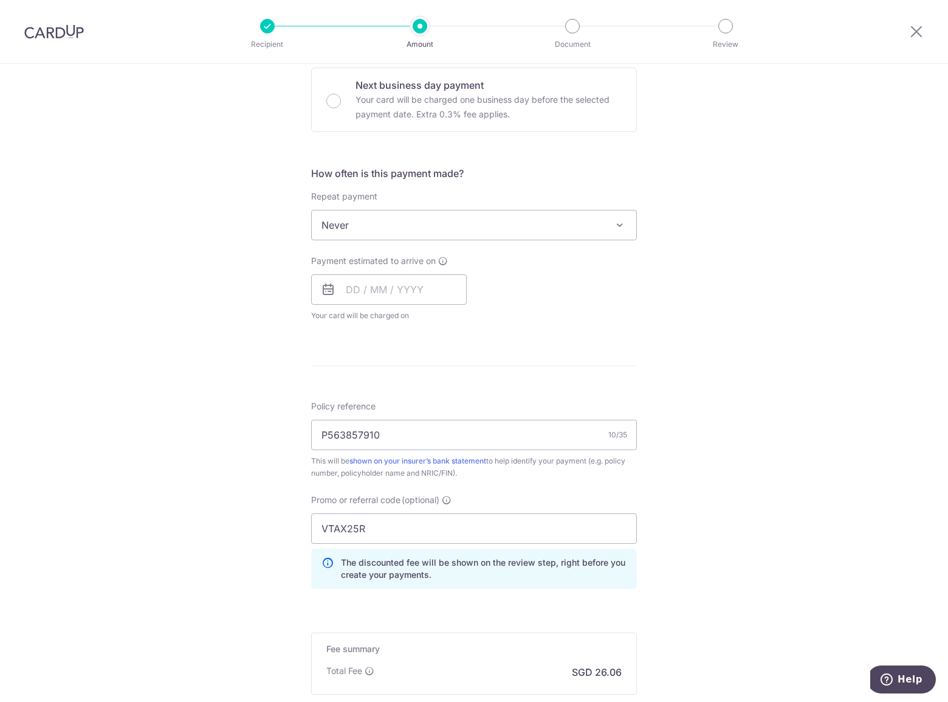
click at [743, 337] on div "Tell us more about your payment Enter payment amount SGD 1,002.17 1002.17 Selec…" at bounding box center [474, 272] width 948 height 1155
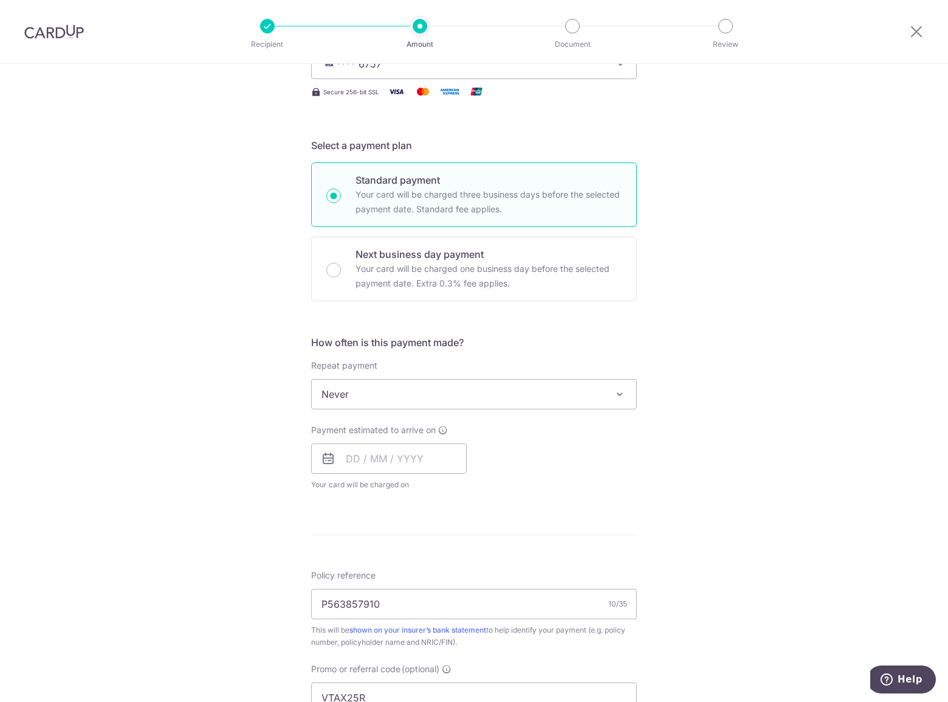
scroll to position [276, 0]
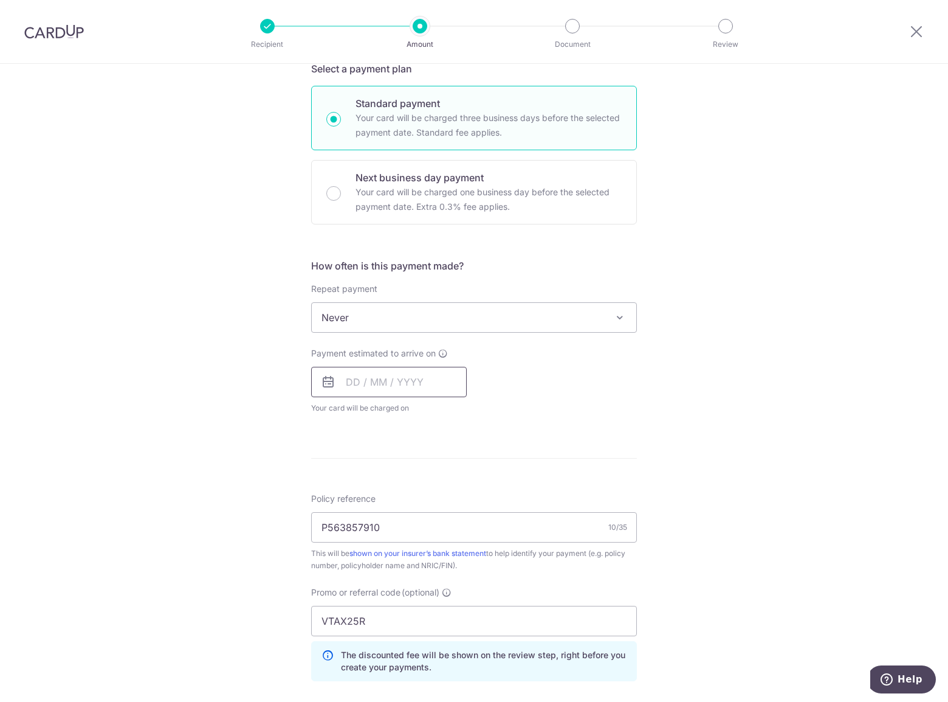
click at [335, 379] on input "text" at bounding box center [389, 382] width 156 height 30
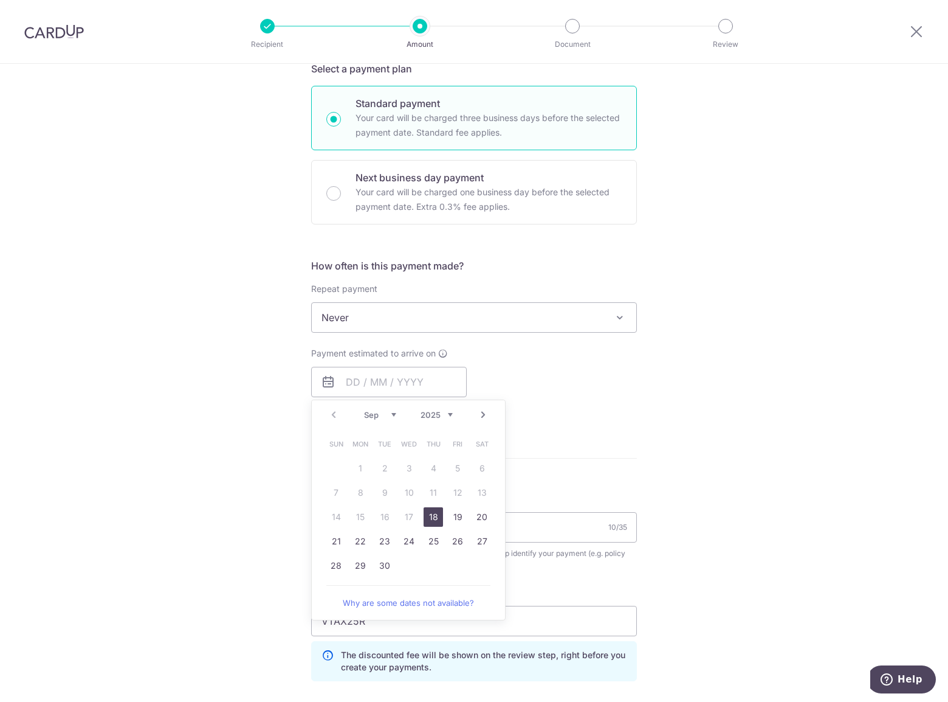
drag, startPoint x: 424, startPoint y: 516, endPoint x: 598, endPoint y: 427, distance: 194.7
click at [424, 516] on link "18" at bounding box center [433, 516] width 19 height 19
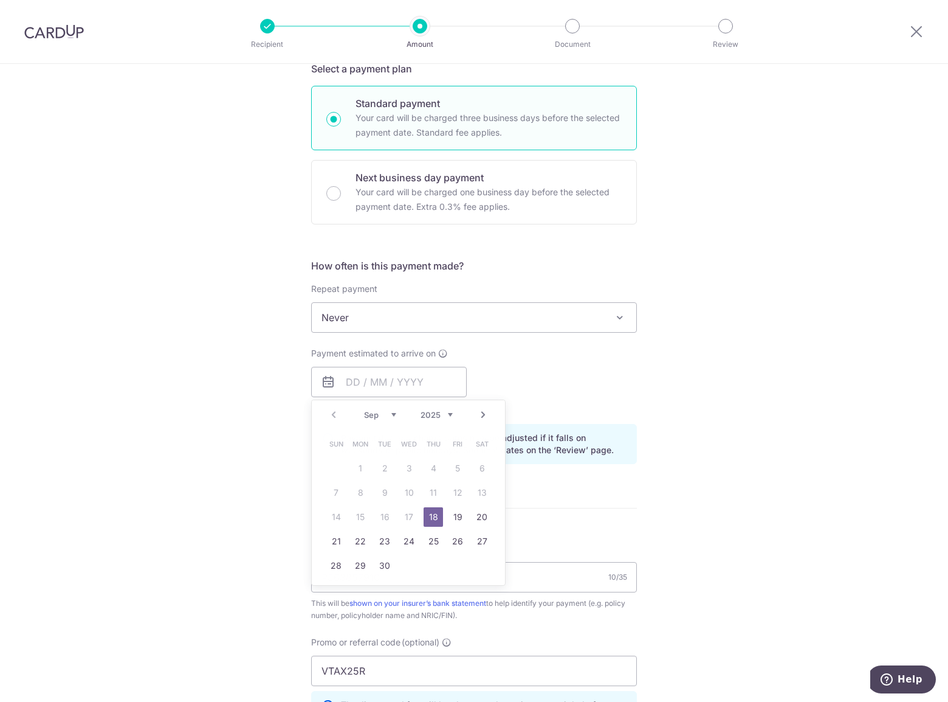
type input "[DATE]"
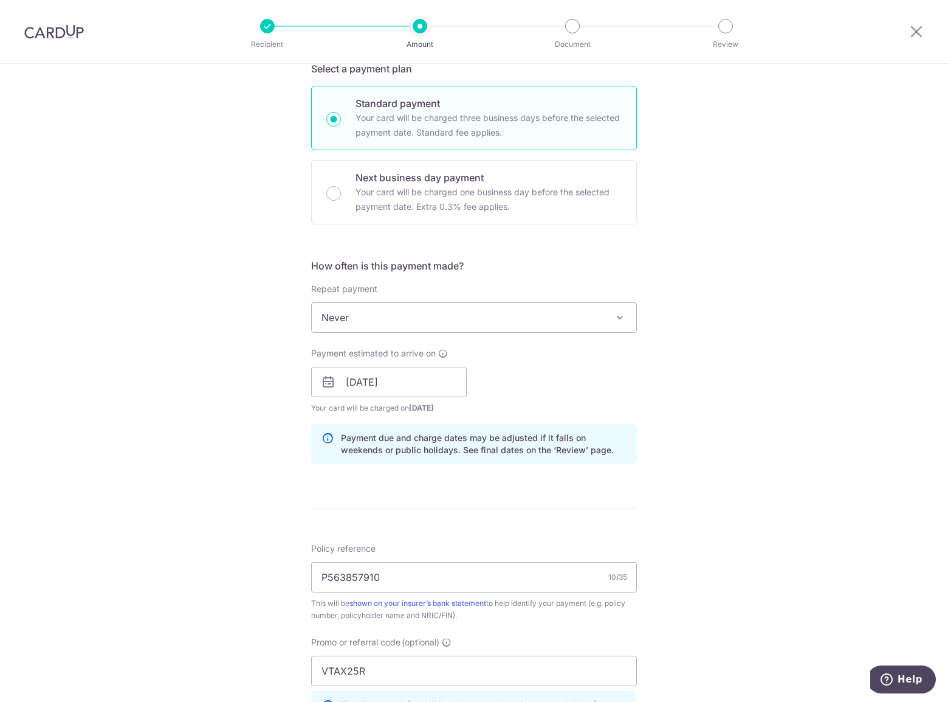
click at [686, 462] on div "Tell us more about your payment Enter payment amount SGD 1,002.17 1002.17 Selec…" at bounding box center [474, 390] width 948 height 1204
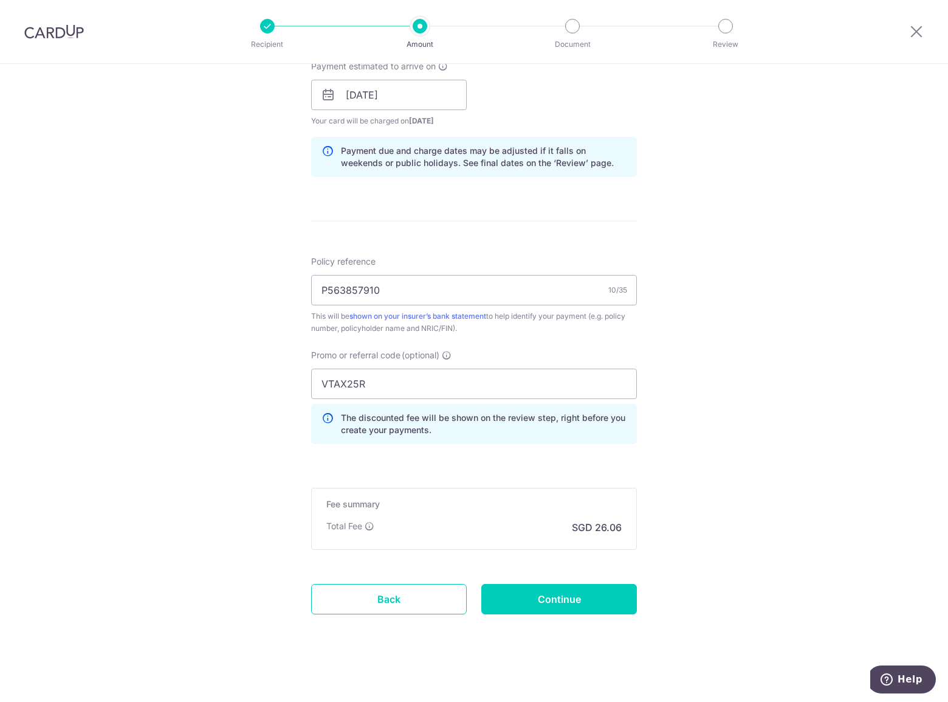
scroll to position [565, 0]
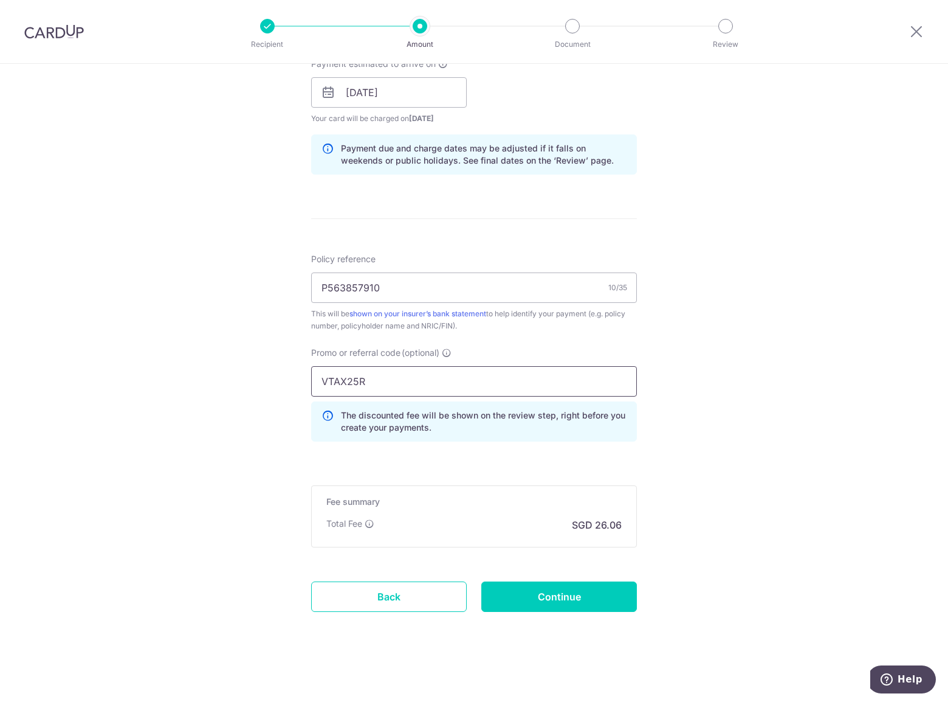
drag, startPoint x: 377, startPoint y: 382, endPoint x: 280, endPoint y: 381, distance: 97.3
click at [280, 381] on div "Tell us more about your payment Enter payment amount SGD 1,002.17 1002.17 Selec…" at bounding box center [474, 100] width 948 height 1204
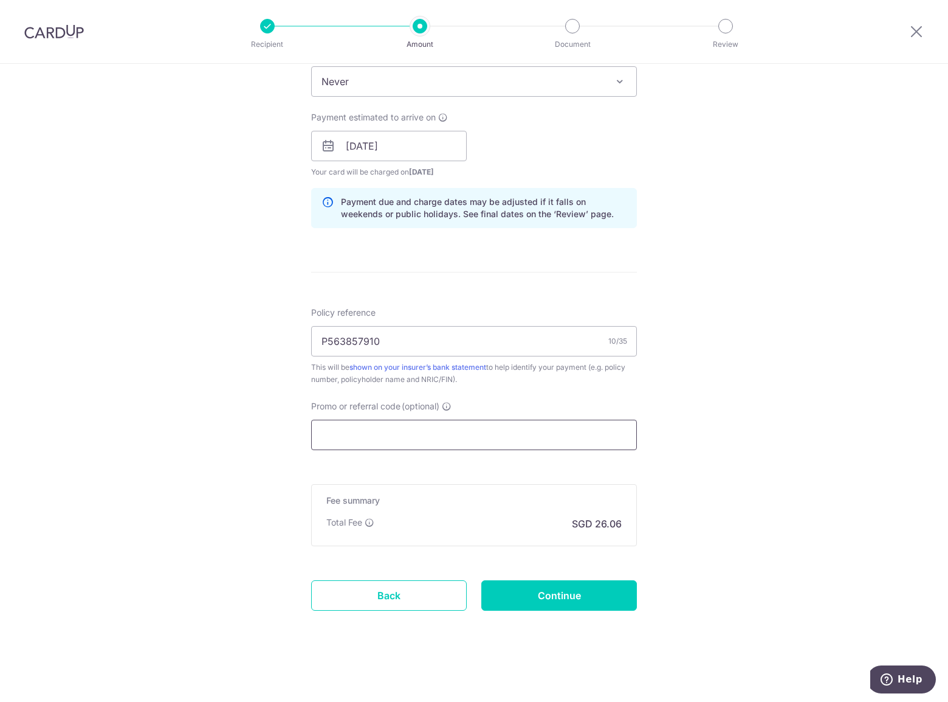
scroll to position [511, 0]
click at [733, 437] on div "Tell us more about your payment Enter payment amount SGD 1,002.17 1002.17 Selec…" at bounding box center [474, 128] width 948 height 1150
click at [732, 440] on div "Tell us more about your payment Enter payment amount SGD 1,002.17 1002.17 Selec…" at bounding box center [474, 128] width 948 height 1150
drag, startPoint x: 660, startPoint y: 480, endPoint x: 652, endPoint y: 474, distance: 9.5
click at [660, 480] on div "Tell us more about your payment Enter payment amount SGD 1,002.17 1002.17 Selec…" at bounding box center [474, 128] width 948 height 1150
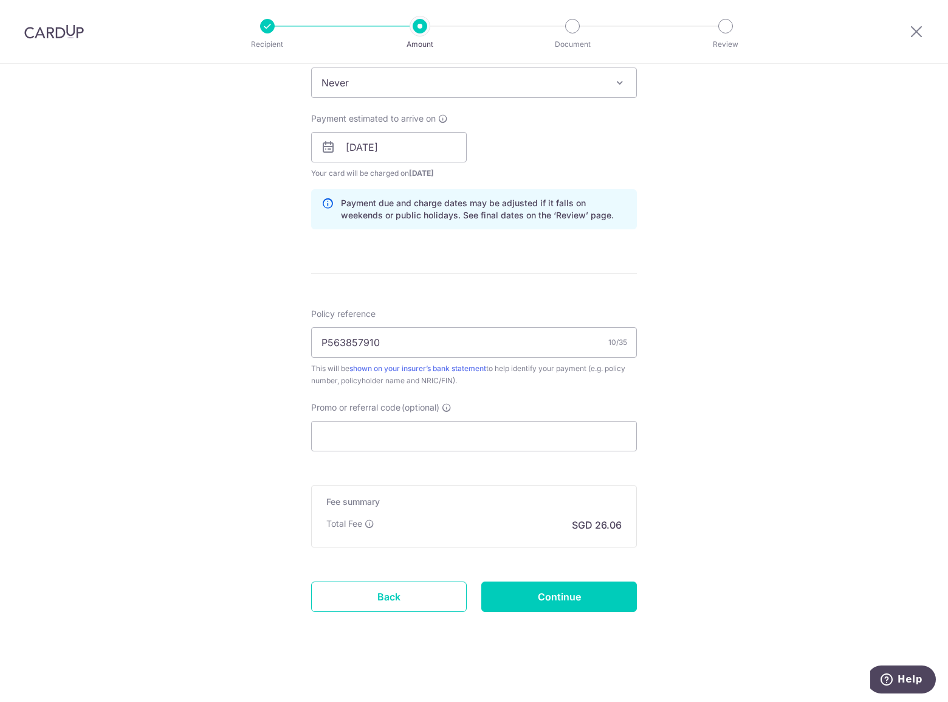
drag, startPoint x: 479, startPoint y: 519, endPoint x: 458, endPoint y: 502, distance: 26.4
click at [479, 519] on div "Total Fee SGD 26.06" at bounding box center [473, 524] width 295 height 15
paste input "VTAX25R"
type input "VTAX25R"
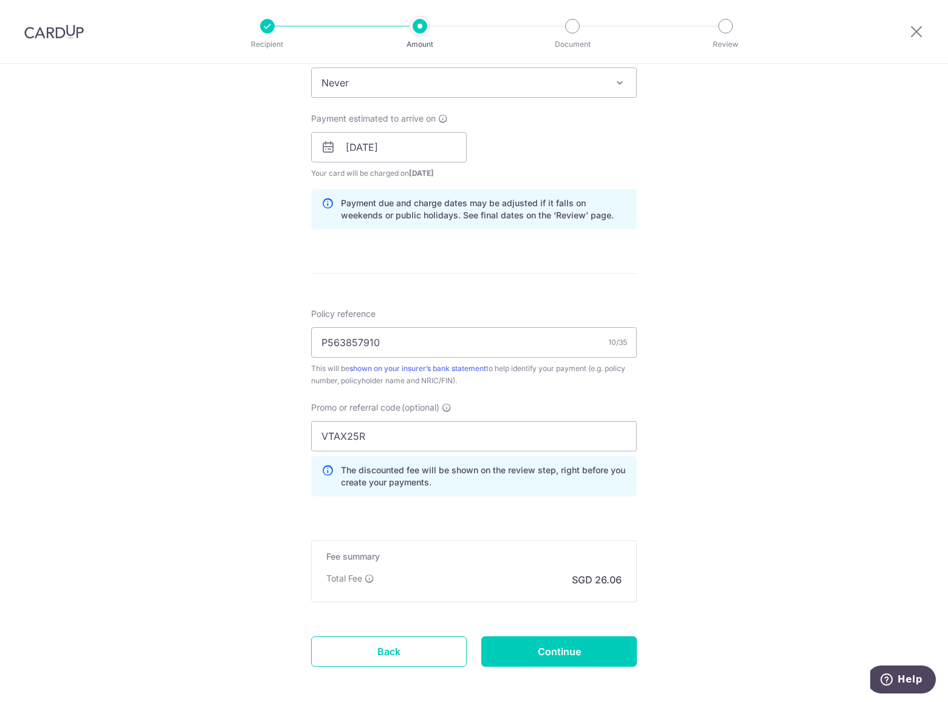
click at [737, 516] on div "Tell us more about your payment Enter payment amount SGD 1,002.17 1002.17 Selec…" at bounding box center [474, 155] width 948 height 1204
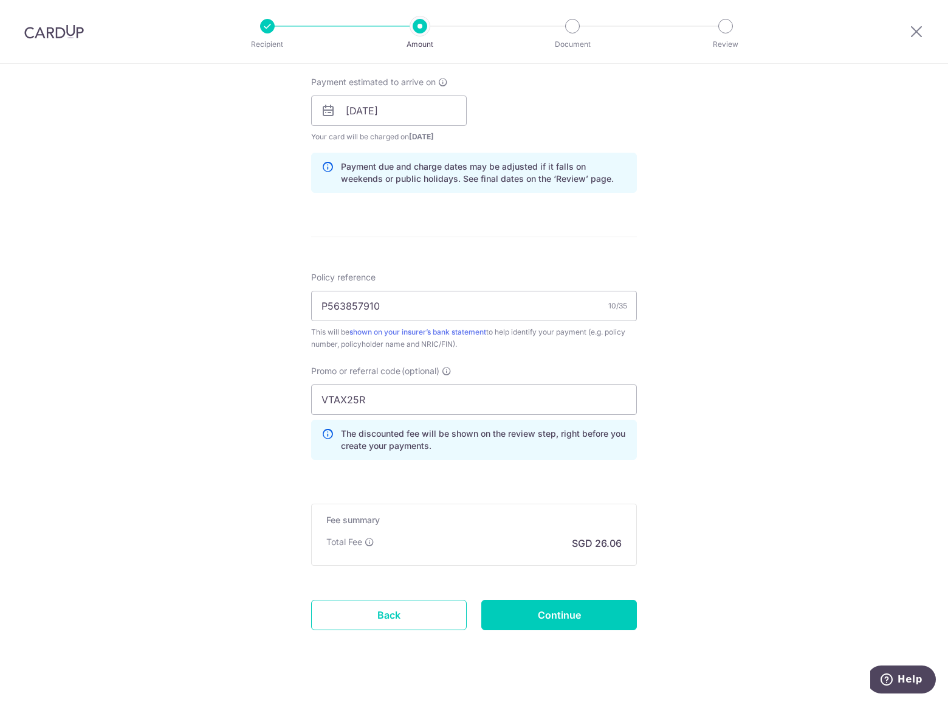
scroll to position [565, 0]
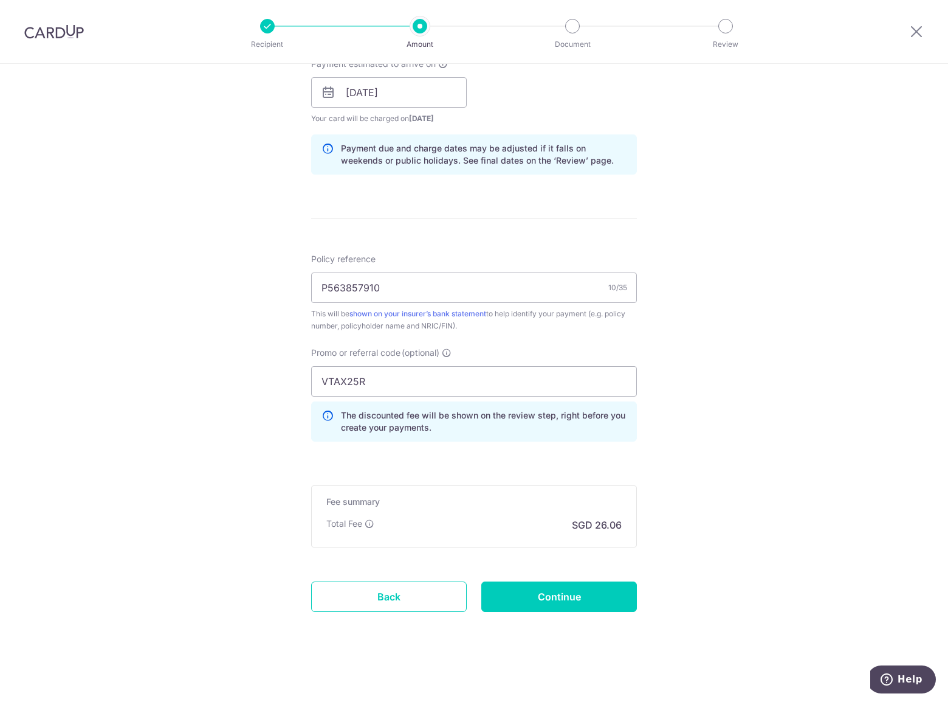
drag, startPoint x: 723, startPoint y: 517, endPoint x: 702, endPoint y: 525, distance: 22.9
click at [711, 522] on div "Tell us more about your payment Enter payment amount SGD 1,002.17 1002.17 Selec…" at bounding box center [474, 100] width 948 height 1204
click at [587, 585] on input "Continue" at bounding box center [560, 596] width 156 height 30
type input "Create Schedule"
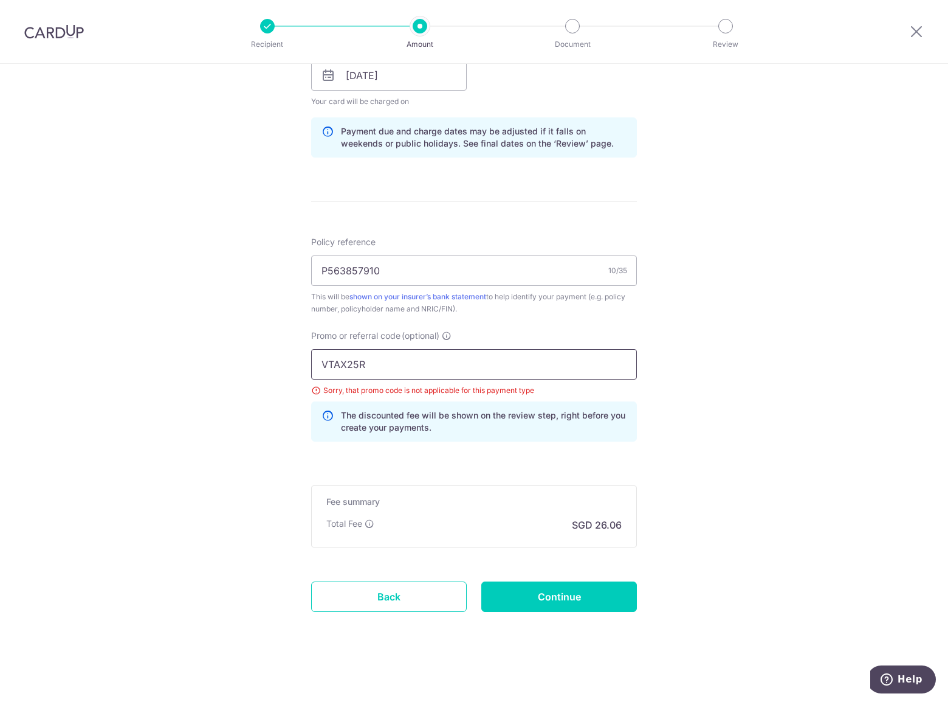
drag, startPoint x: 404, startPoint y: 365, endPoint x: 284, endPoint y: 363, distance: 120.4
click at [284, 363] on div "Tell us more about your payment Enter payment amount SGD 1,002.17 1002.17 Selec…" at bounding box center [474, 91] width 948 height 1221
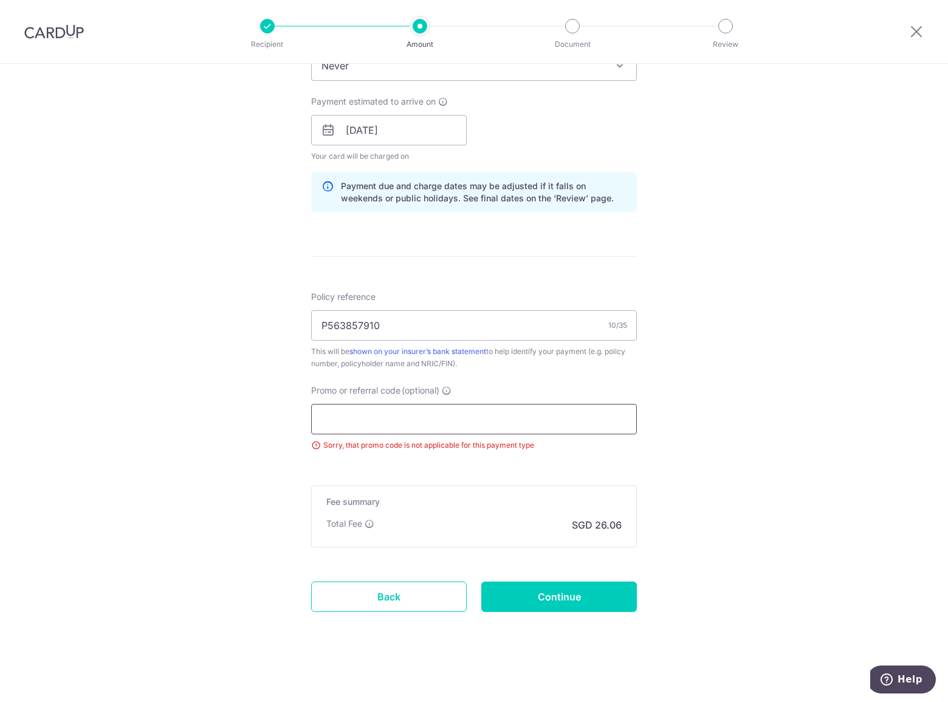
paste input "REC185"
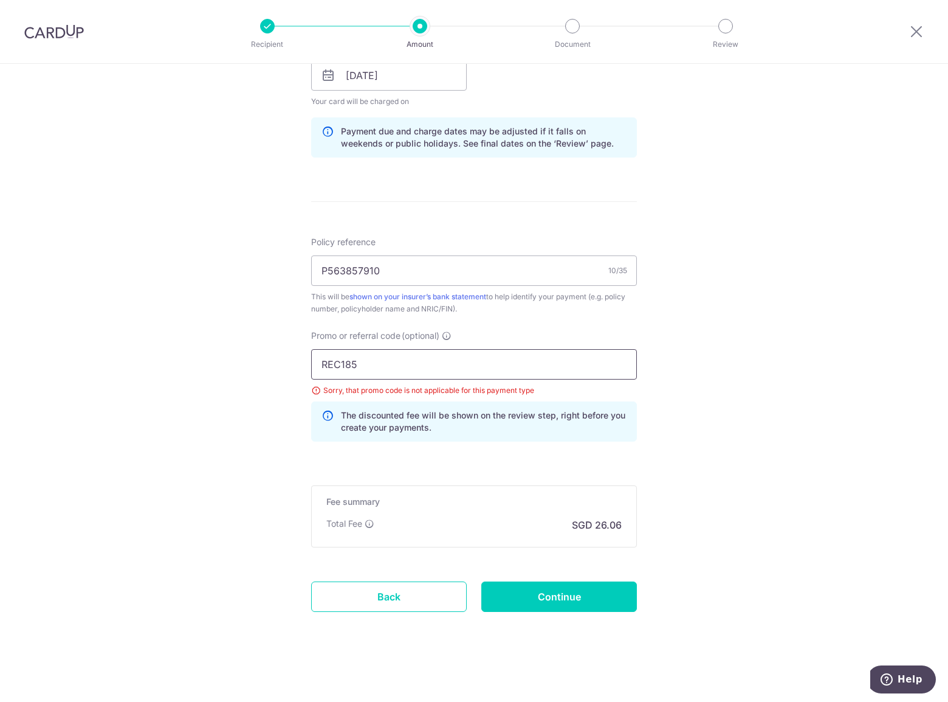
type input "REC185"
click at [684, 524] on div "Tell us more about your payment Enter payment amount SGD 1,002.17 1002.17 Selec…" at bounding box center [474, 91] width 948 height 1221
drag, startPoint x: 522, startPoint y: 537, endPoint x: 521, endPoint y: 546, distance: 9.2
click at [522, 537] on div "Fee summary Base fee $ 26.06 Extend fee Next-day fee Total Fee SGD 26.06" at bounding box center [474, 516] width 326 height 62
drag, startPoint x: 526, startPoint y: 596, endPoint x: 530, endPoint y: 573, distance: 23.4
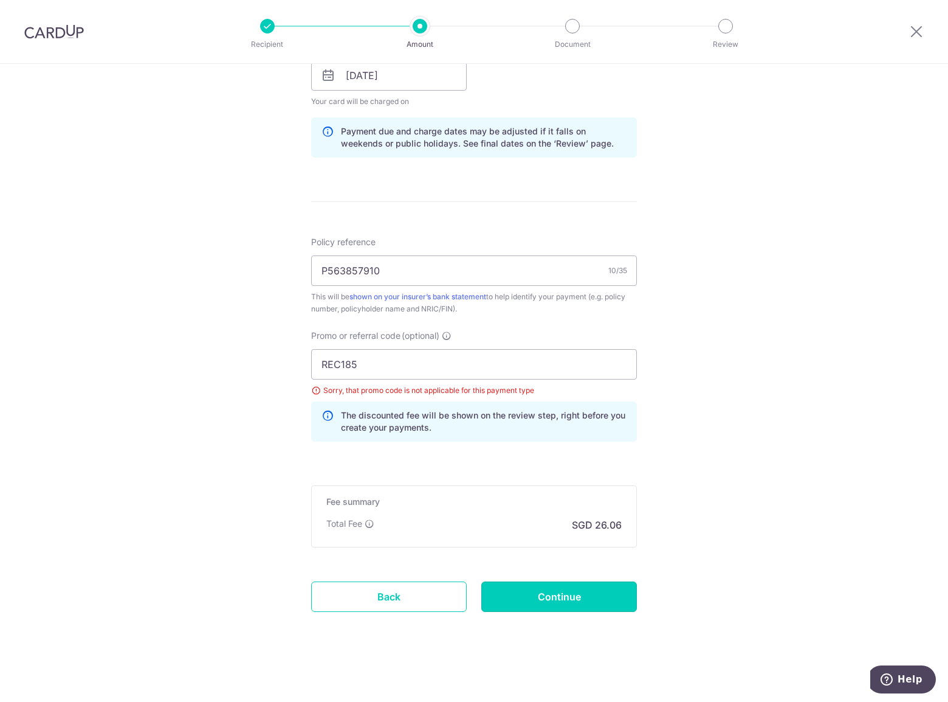
click at [526, 596] on input "Continue" at bounding box center [560, 596] width 156 height 30
type input "Update Schedule"
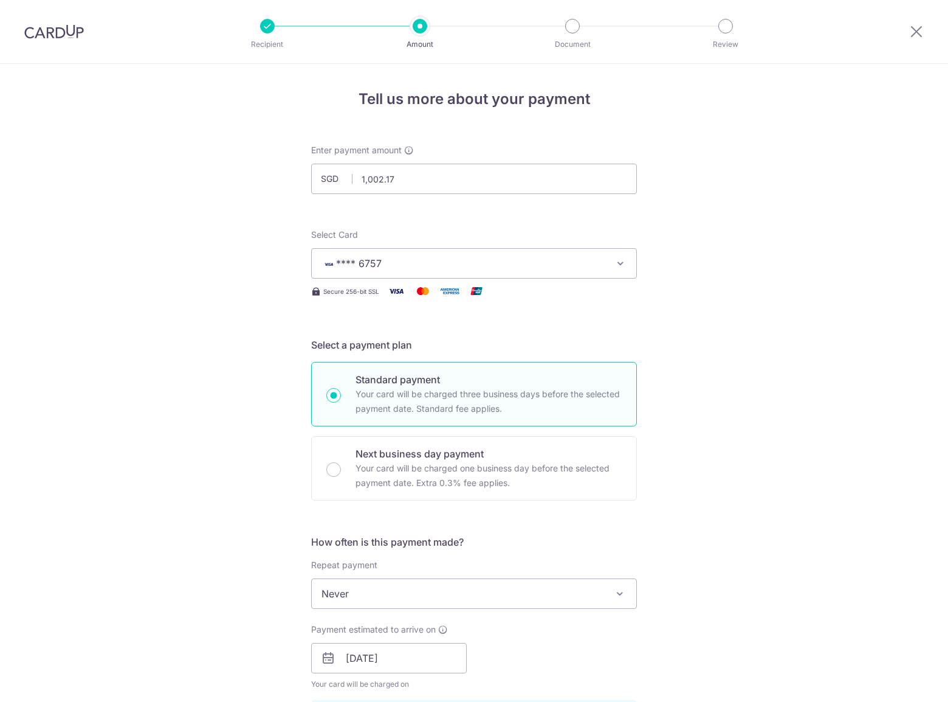
scroll to position [582, 0]
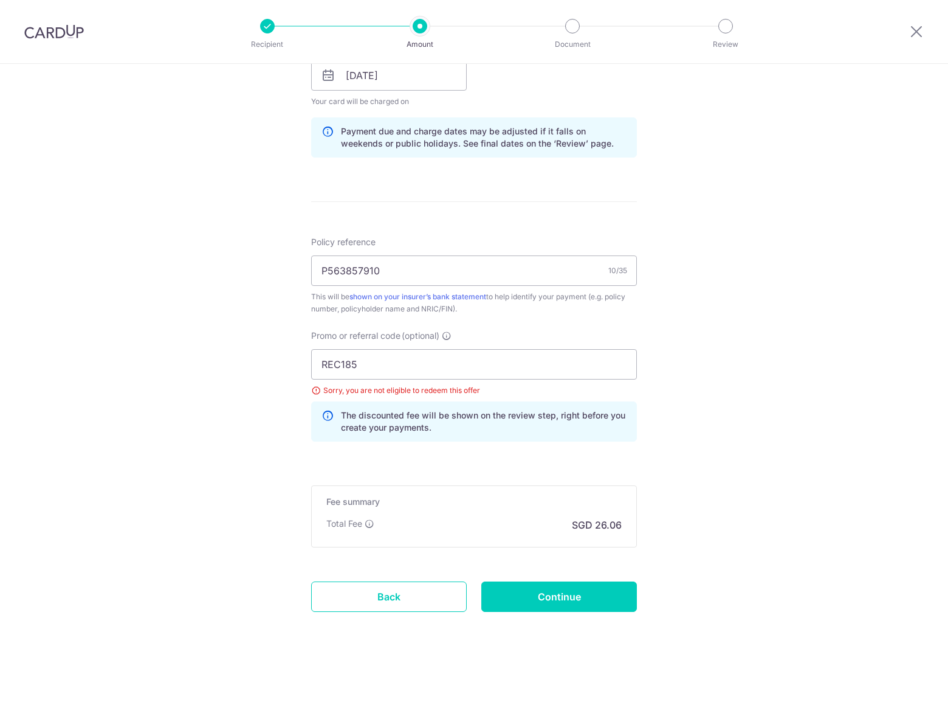
drag, startPoint x: 0, startPoint y: 0, endPoint x: 708, endPoint y: 516, distance: 875.9
click at [708, 516] on div "Tell us more about your payment Enter payment amount SGD 1,002.17 1002.17 Selec…" at bounding box center [474, 91] width 948 height 1221
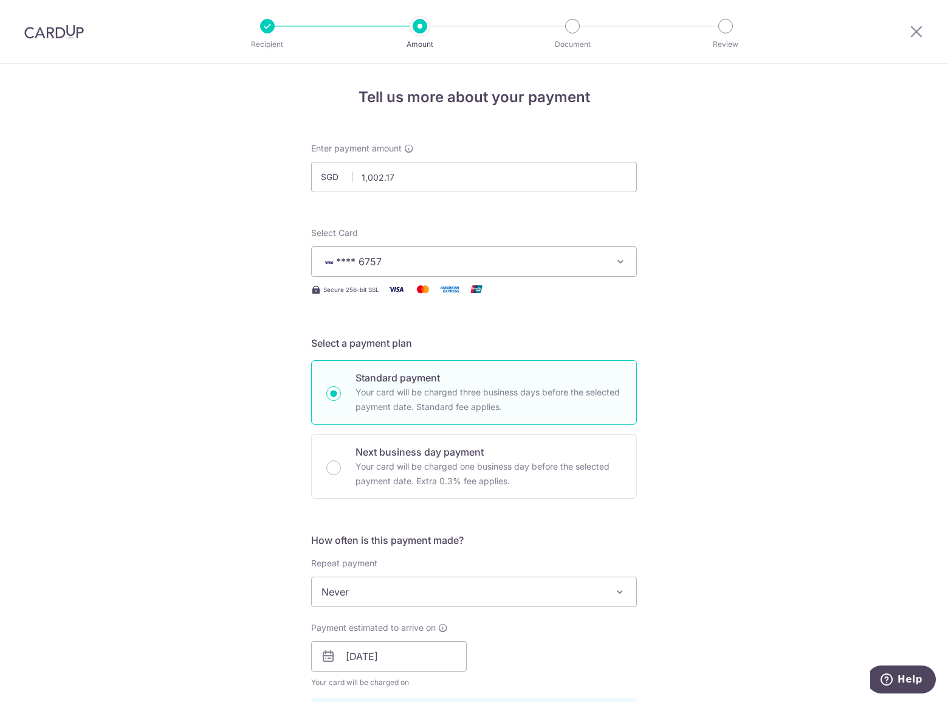
scroll to position [0, 0]
click at [620, 267] on icon "button" at bounding box center [621, 263] width 12 height 12
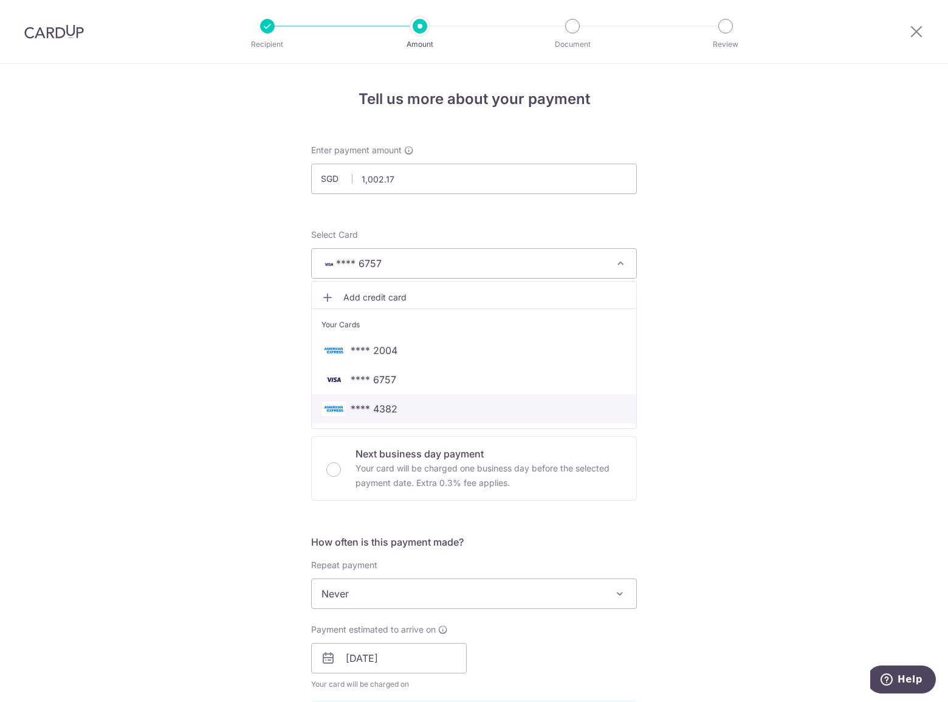
drag, startPoint x: 488, startPoint y: 406, endPoint x: 685, endPoint y: 407, distance: 197.0
click at [488, 406] on span "**** 4382" at bounding box center [474, 408] width 305 height 15
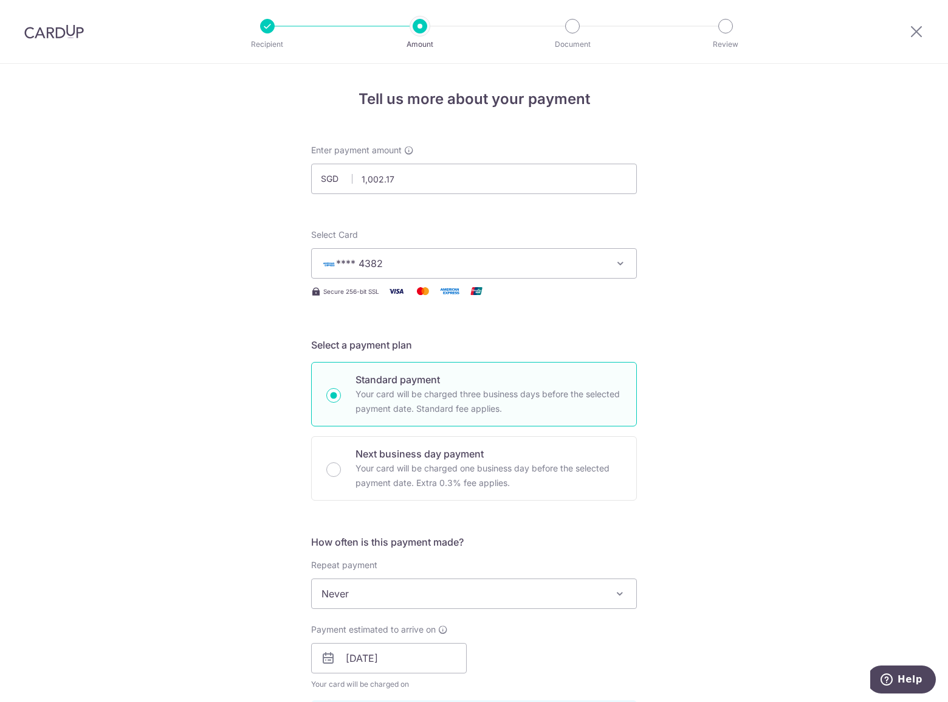
click at [717, 404] on div "Tell us more about your payment Enter payment amount SGD 1,002.17 1002.17 Selec…" at bounding box center [474, 674] width 948 height 1221
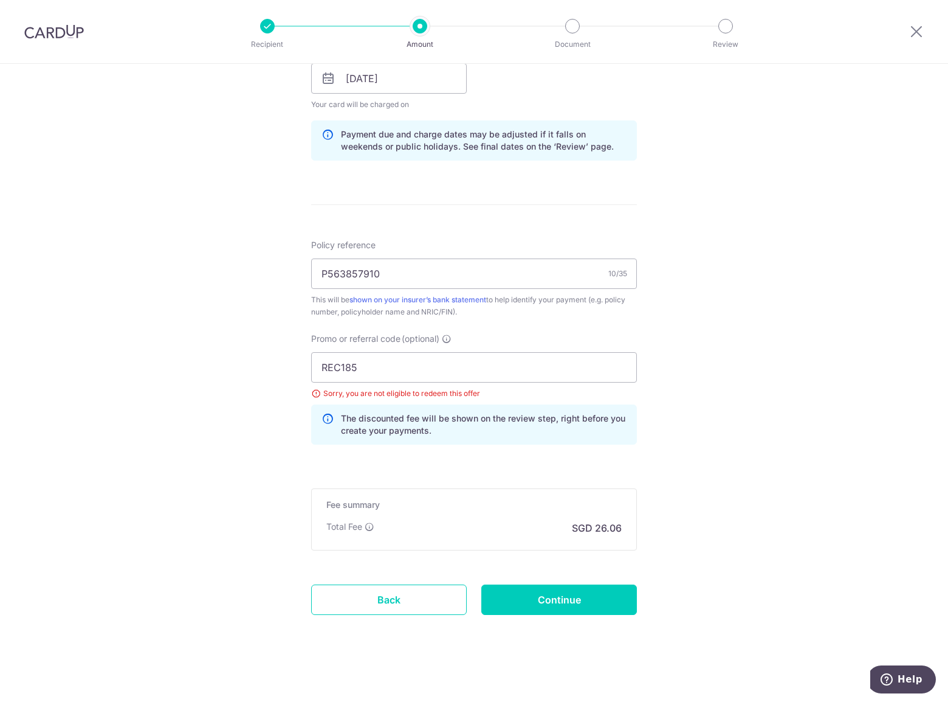
scroll to position [582, 0]
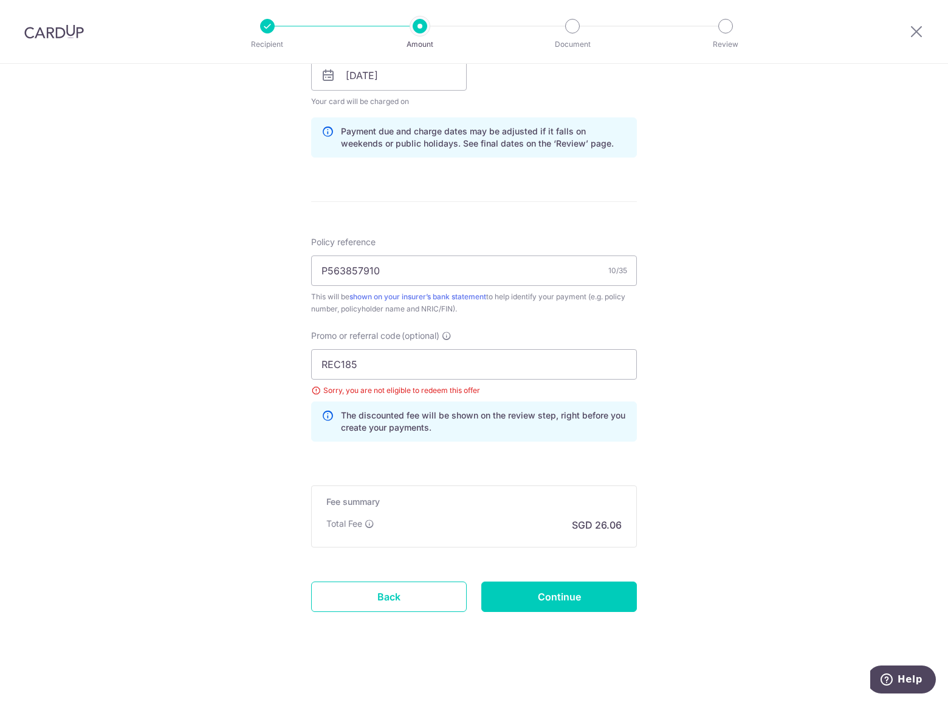
click at [469, 561] on form "Enter payment amount SGD 1,002.17 1002.17 Select Card **** 4382 Add credit card…" at bounding box center [474, 104] width 326 height 1084
drag, startPoint x: 533, startPoint y: 601, endPoint x: 530, endPoint y: 592, distance: 9.4
click at [533, 601] on input "Continue" at bounding box center [560, 596] width 156 height 30
type input "Update Schedule"
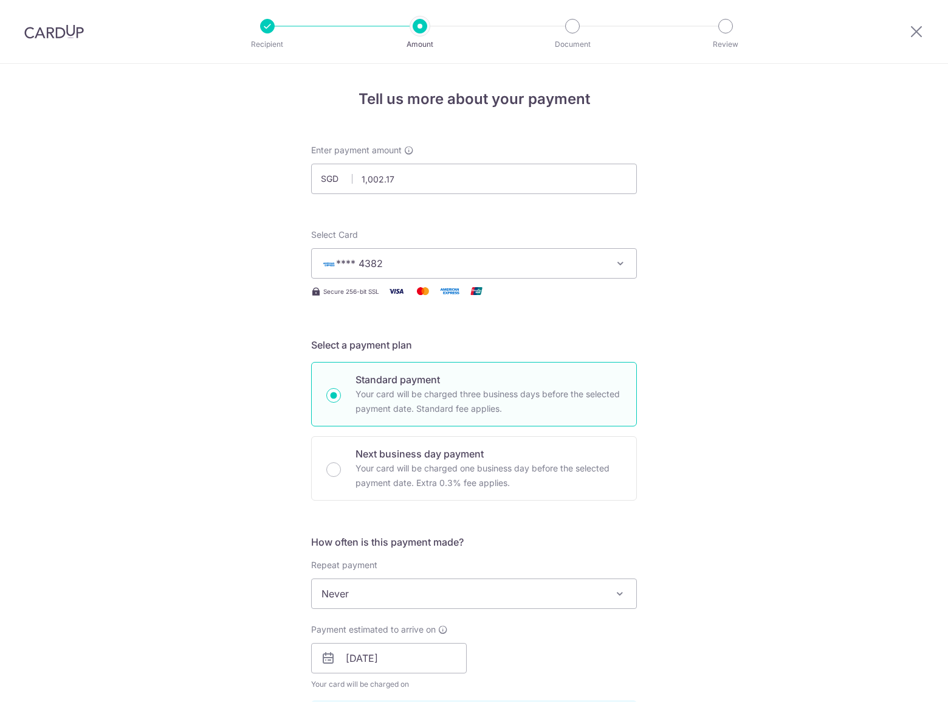
scroll to position [582, 0]
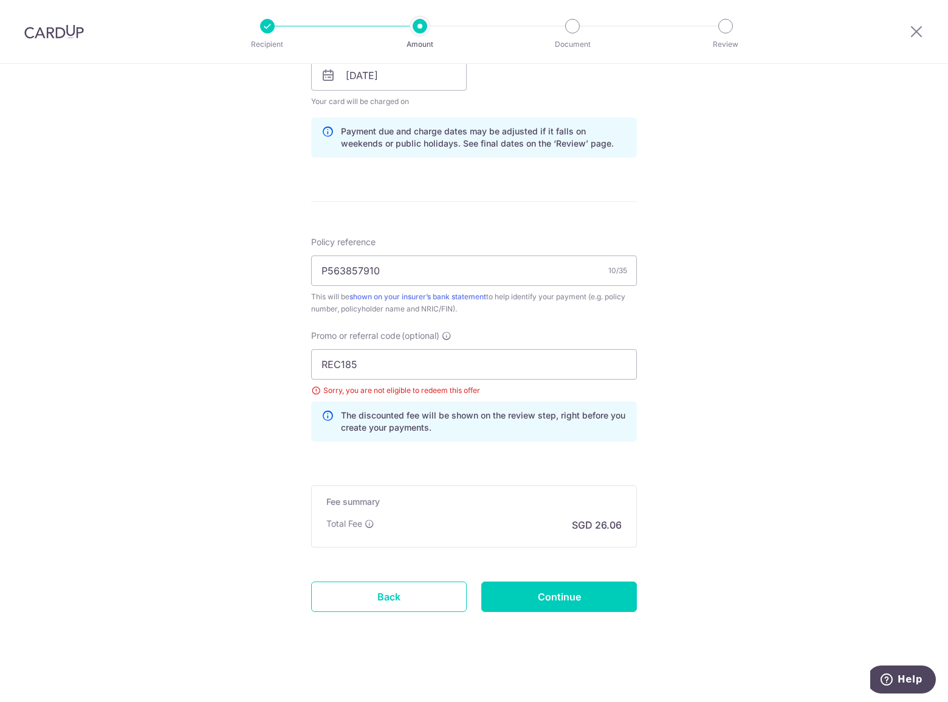
drag, startPoint x: 733, startPoint y: 528, endPoint x: 716, endPoint y: 522, distance: 18.9
click at [733, 528] on div "Tell us more about your payment Enter payment amount SGD 1,002.17 1002.17 Selec…" at bounding box center [474, 91] width 948 height 1221
drag, startPoint x: 369, startPoint y: 365, endPoint x: 268, endPoint y: 354, distance: 102.1
click at [268, 354] on div "Tell us more about your payment Enter payment amount SGD 1,002.17 1002.17 Selec…" at bounding box center [474, 91] width 948 height 1221
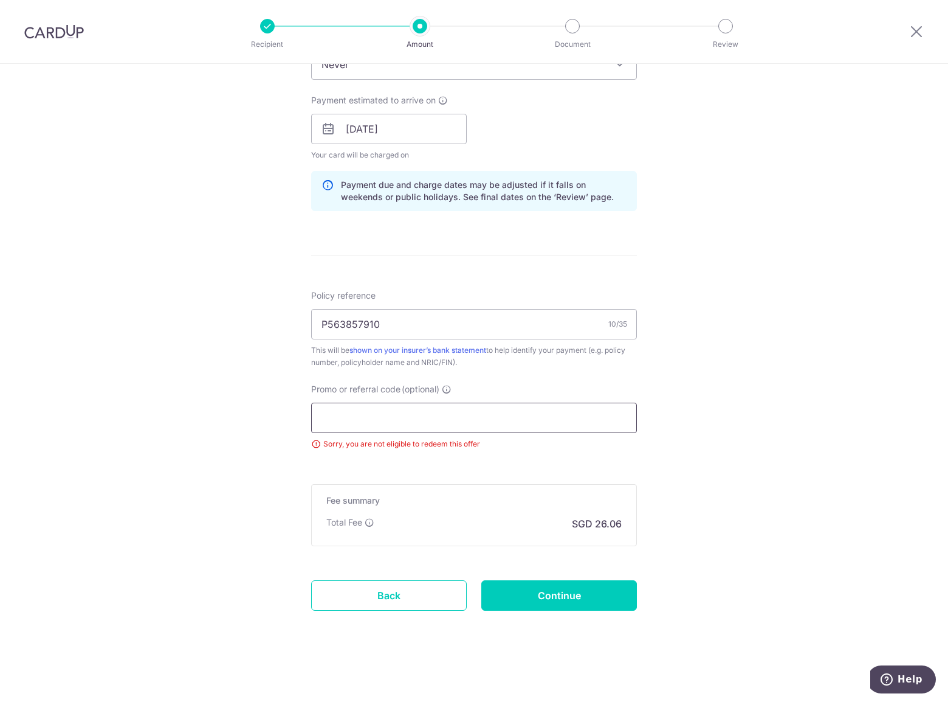
scroll to position [528, 0]
click at [839, 477] on div "Tell us more about your payment Enter payment amount SGD 1,002.17 1002.17 Selec…" at bounding box center [474, 119] width 948 height 1167
paste input "25AMEX21"
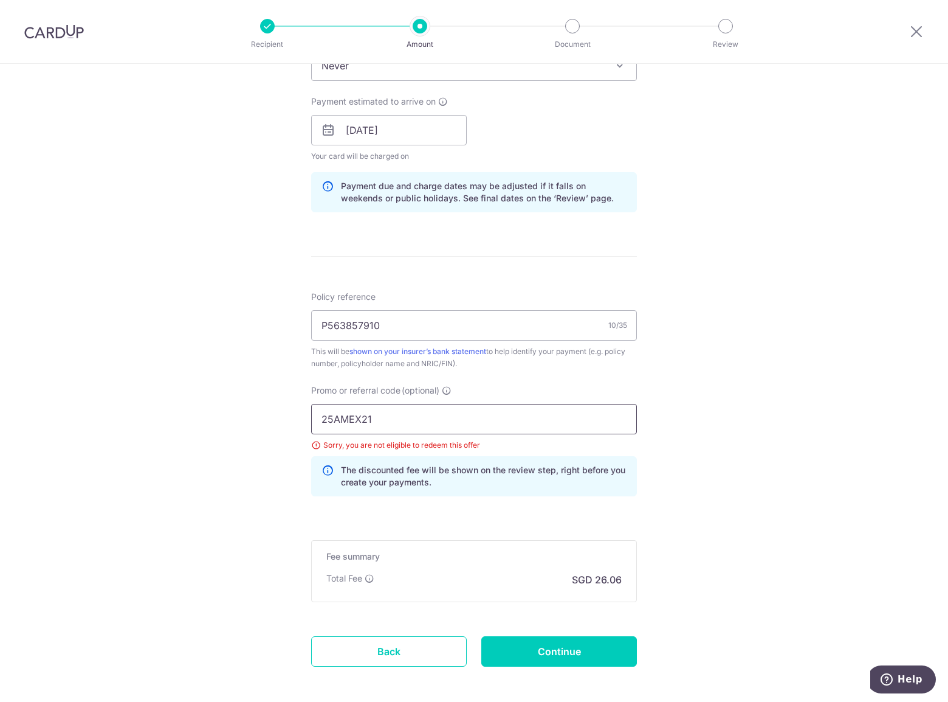
type input "25AMEX21"
drag, startPoint x: 708, startPoint y: 501, endPoint x: 681, endPoint y: 522, distance: 34.7
click at [708, 501] on div "Tell us more about your payment Enter payment amount SGD 1,002.17 1002.17 Selec…" at bounding box center [474, 146] width 948 height 1221
drag, startPoint x: 536, startPoint y: 654, endPoint x: 580, endPoint y: 626, distance: 52.8
click at [536, 654] on input "Continue" at bounding box center [560, 651] width 156 height 30
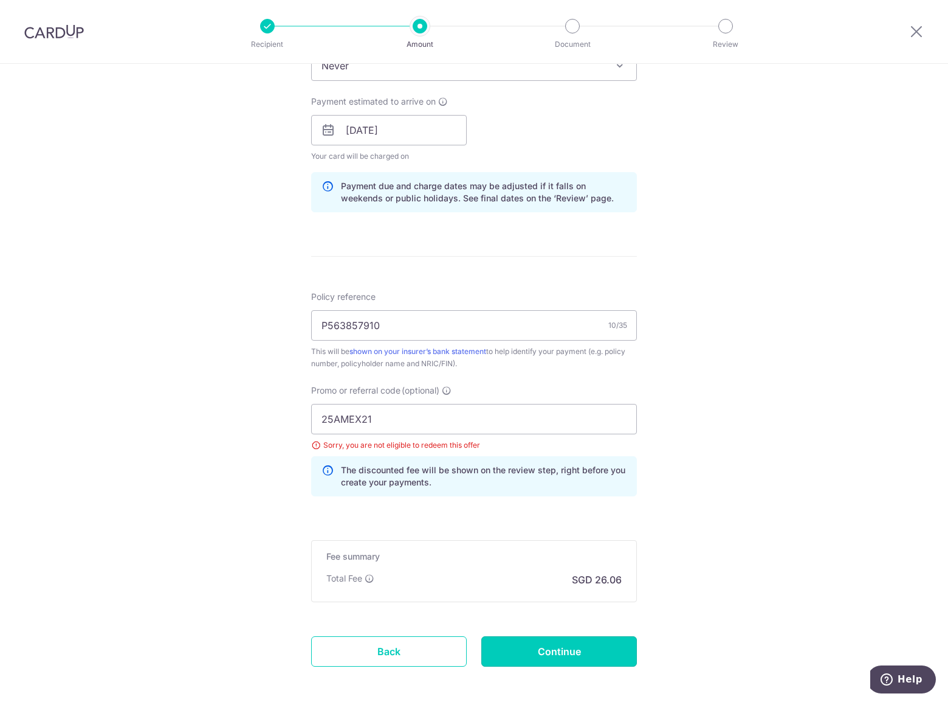
type input "Update Schedule"
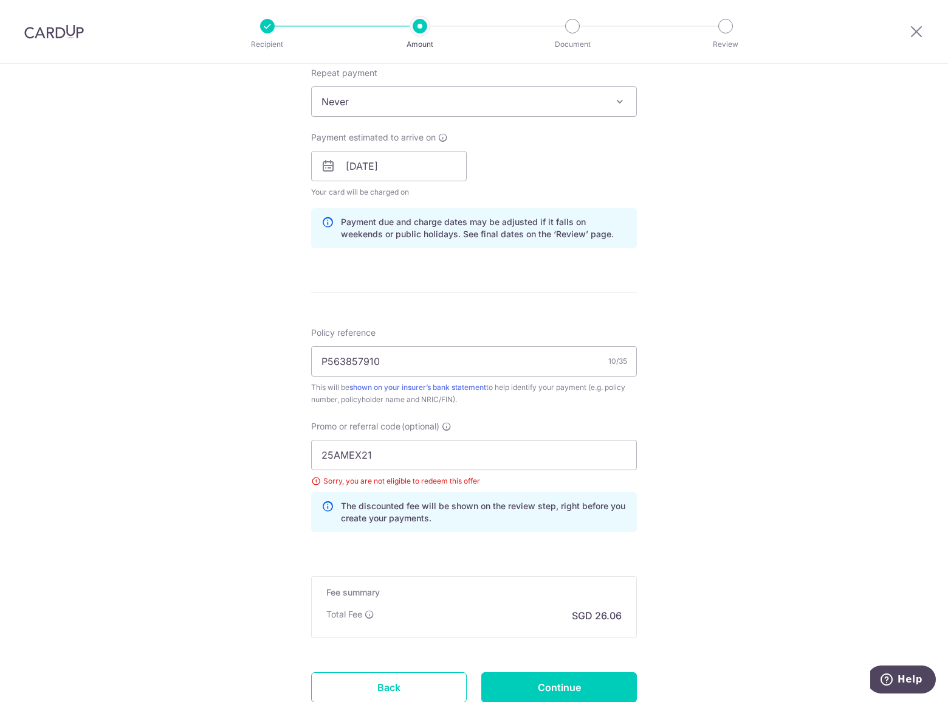
scroll to position [490, 0]
drag, startPoint x: 383, startPoint y: 458, endPoint x: 285, endPoint y: 463, distance: 98.6
click at [285, 463] on div "Tell us more about your payment Enter payment amount SGD 1,002.17 1002.17 Selec…" at bounding box center [474, 184] width 948 height 1221
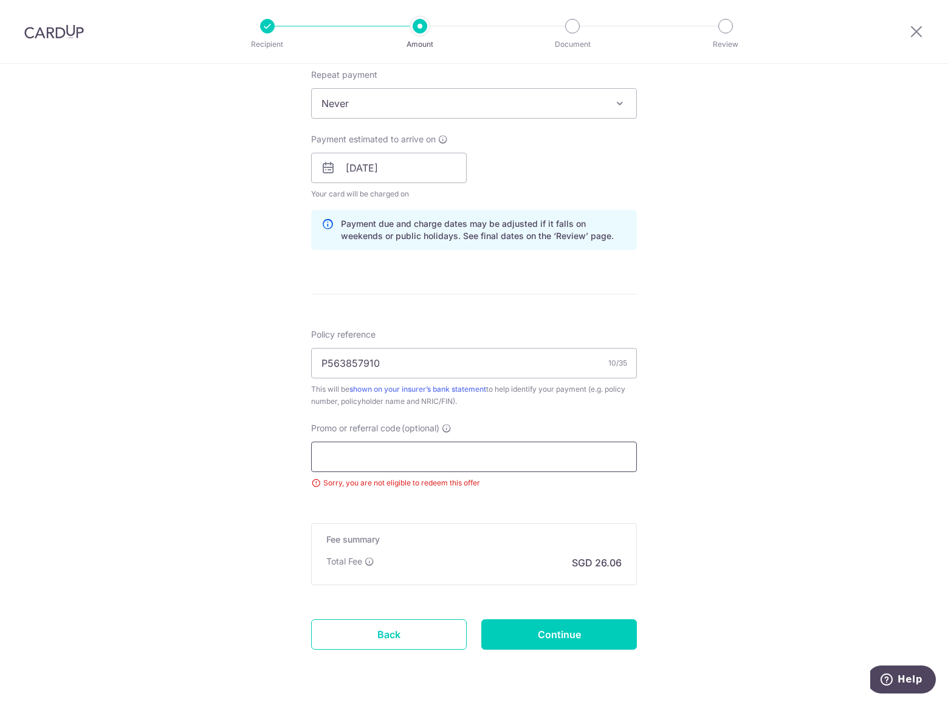
paste input "25AMEX21"
type input "25AMEX21"
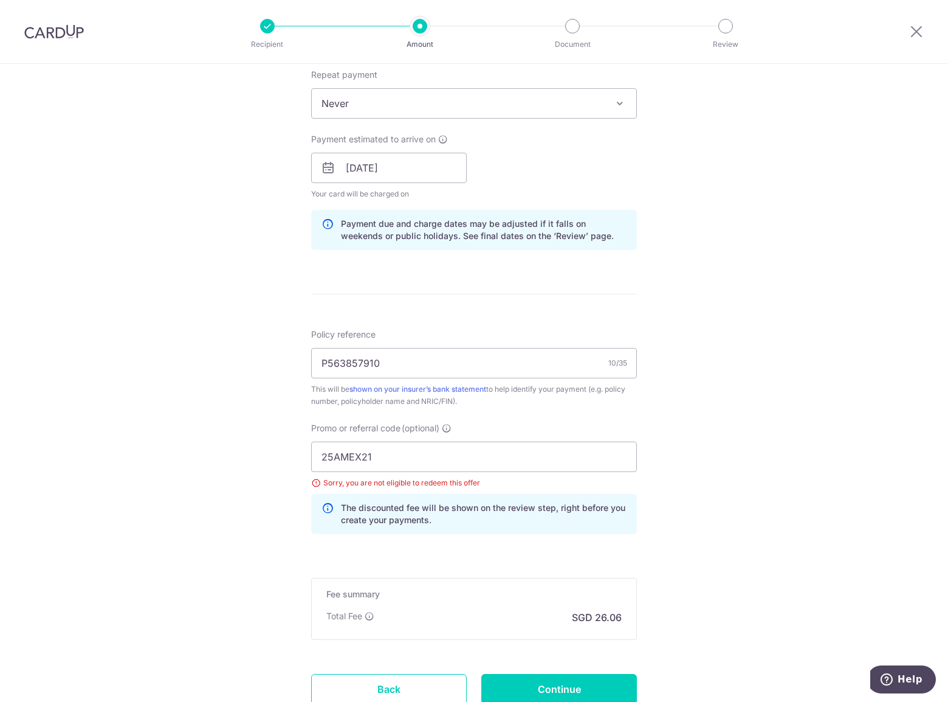
click at [728, 412] on div "Tell us more about your payment Enter payment amount SGD 1,002.17 1002.17 Selec…" at bounding box center [474, 184] width 948 height 1221
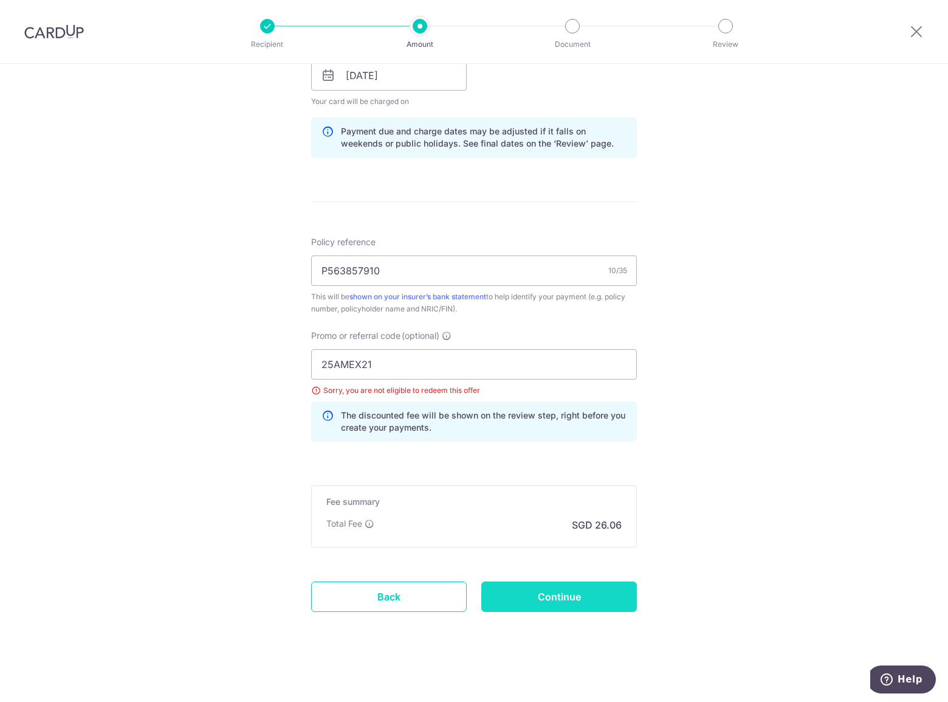
click at [537, 583] on input "Continue" at bounding box center [560, 596] width 156 height 30
type input "Update Schedule"
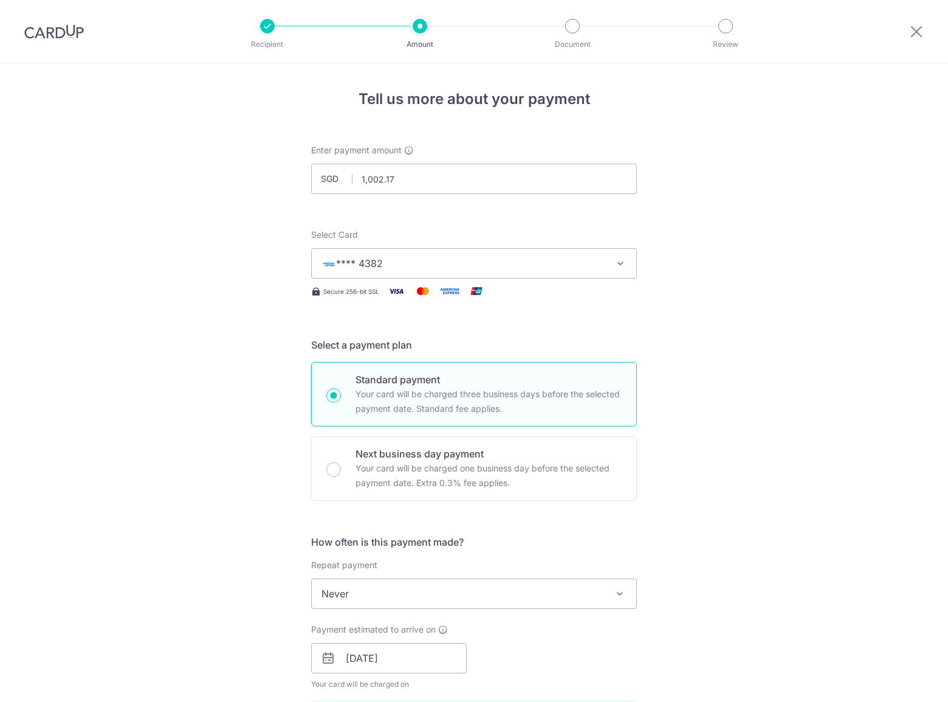
scroll to position [582, 0]
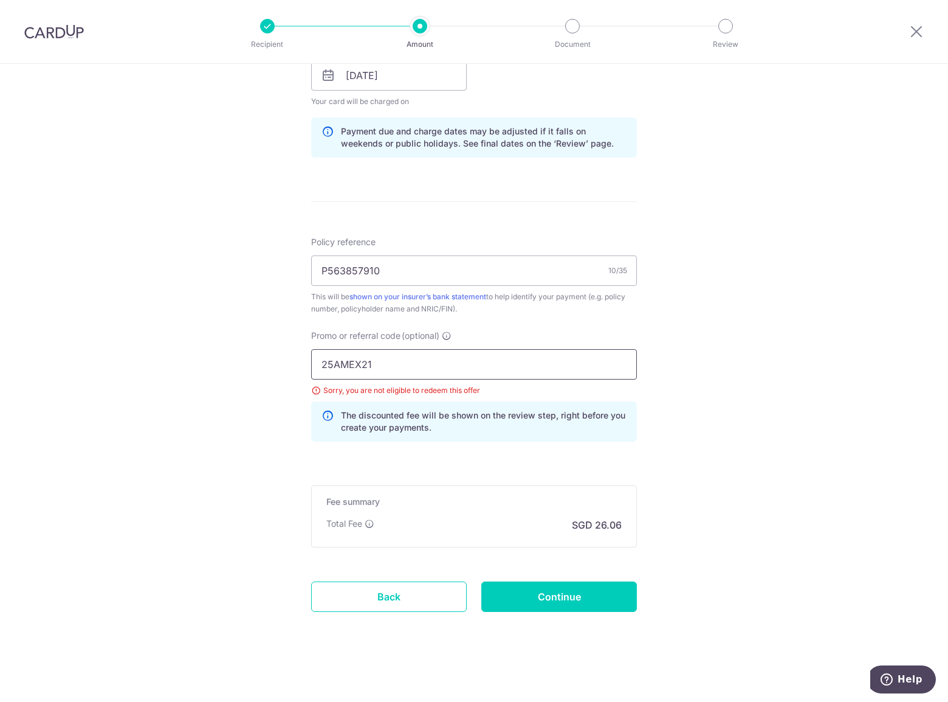
drag, startPoint x: 409, startPoint y: 357, endPoint x: 283, endPoint y: 353, distance: 126.6
click at [283, 353] on div "Tell us more about your payment Enter payment amount SGD 1,002.17 1002.17 Selec…" at bounding box center [474, 91] width 948 height 1221
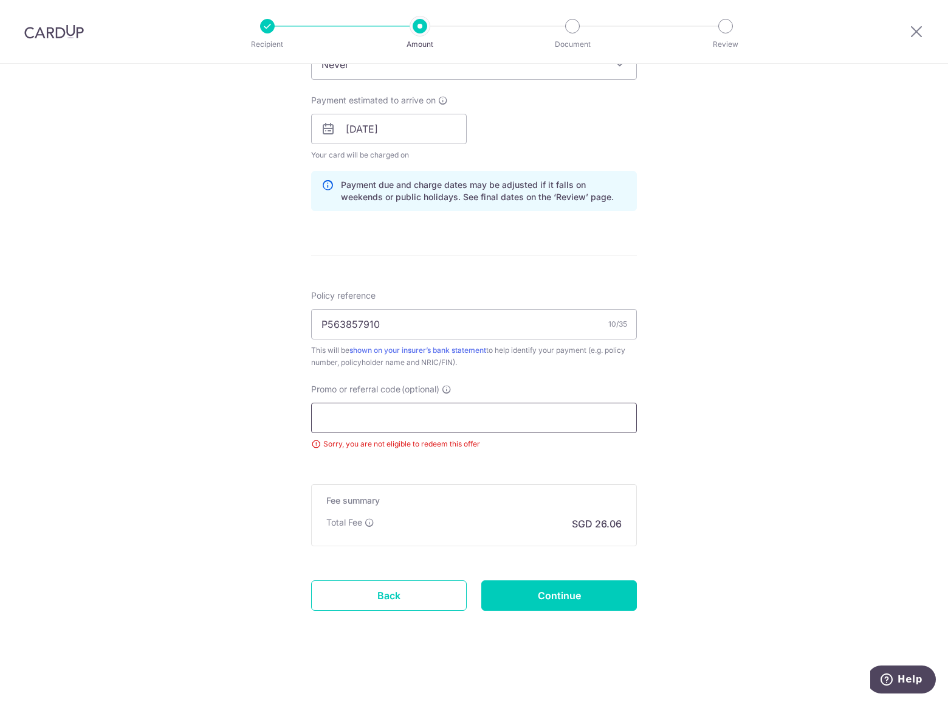
scroll to position [528, 0]
click at [663, 376] on div "Tell us more about your payment Enter payment amount SGD 1,002.17 1002.17 Selec…" at bounding box center [474, 119] width 948 height 1167
click at [667, 406] on div "Tell us more about your payment Enter payment amount SGD 1,002.17 1002.17 Selec…" at bounding box center [474, 119] width 948 height 1167
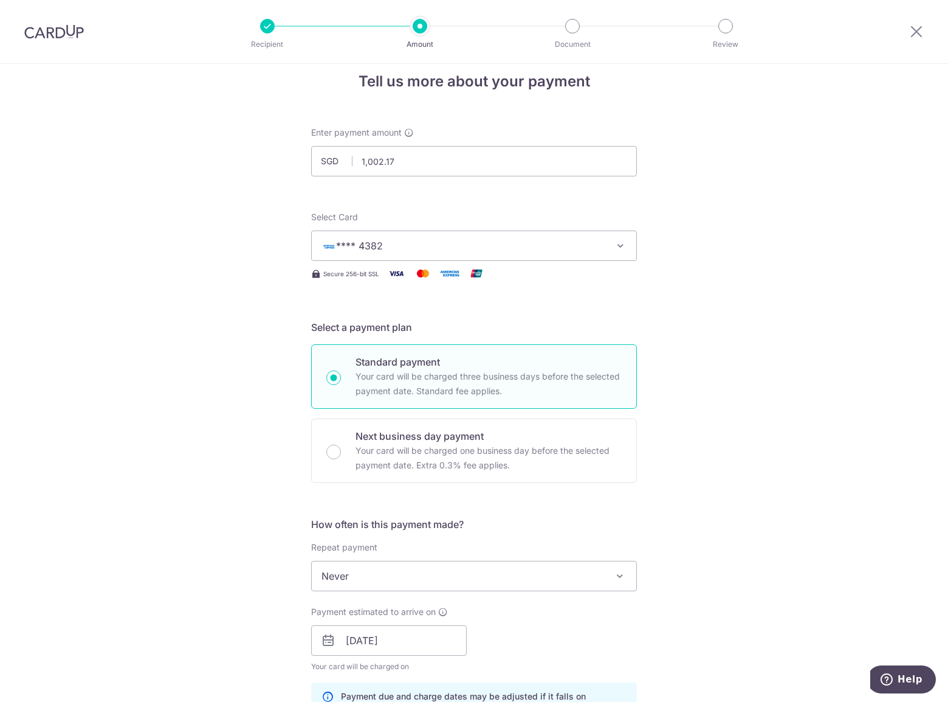
scroll to position [0, 0]
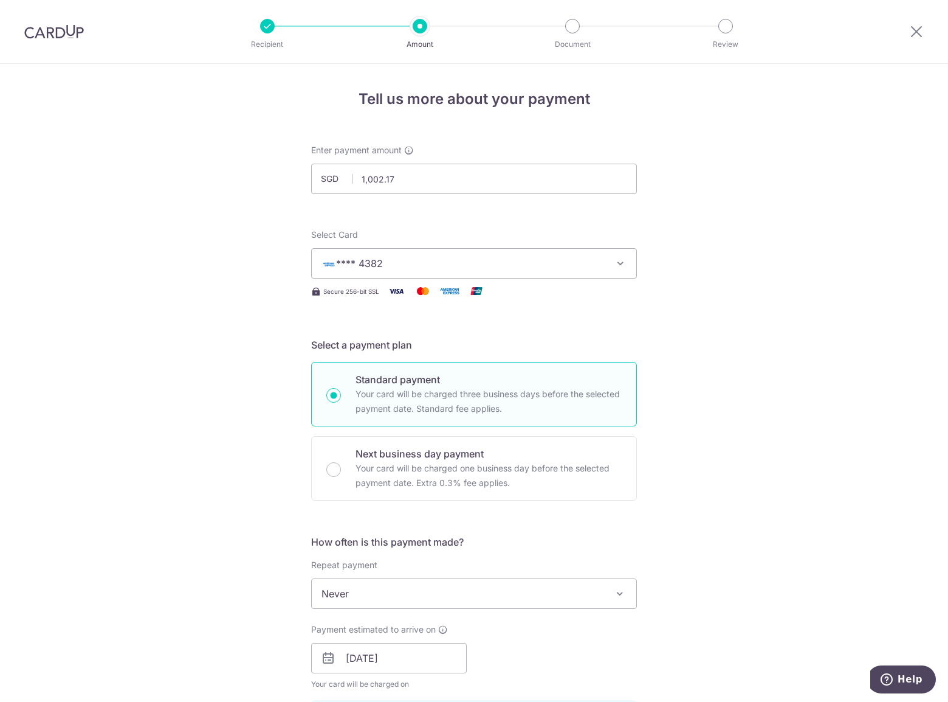
drag, startPoint x: 713, startPoint y: 412, endPoint x: 699, endPoint y: 408, distance: 14.5
click at [713, 412] on div "Tell us more about your payment Enter payment amount SGD 1,002.17 1002.17 Selec…" at bounding box center [474, 647] width 948 height 1167
click at [648, 288] on div "Tell us more about your payment Enter payment amount SGD 1,002.17 1002.17 Selec…" at bounding box center [474, 647] width 948 height 1167
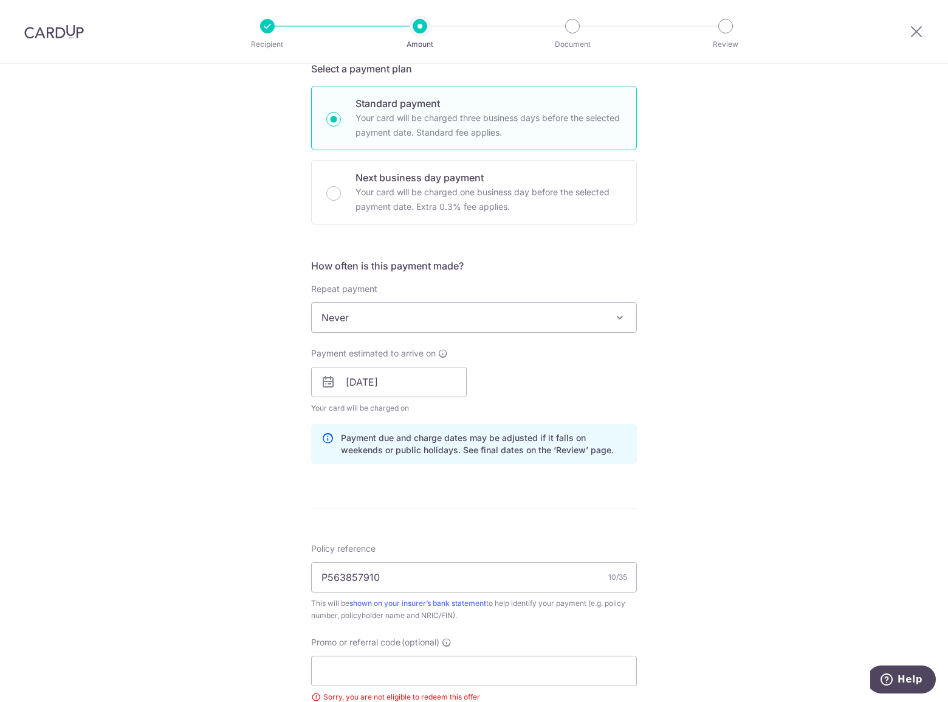
scroll to position [528, 0]
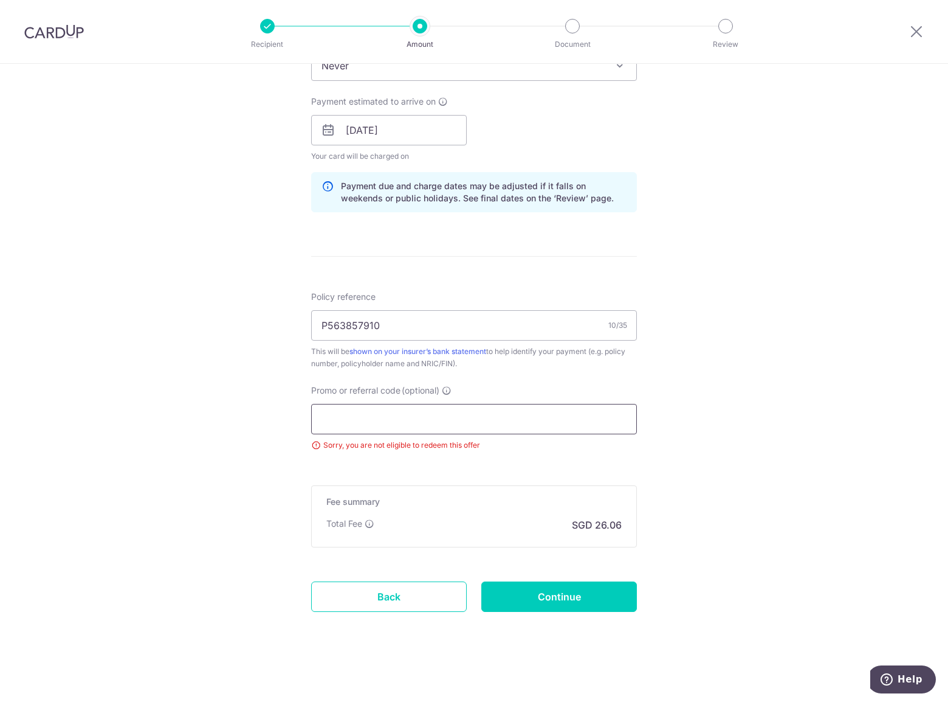
click at [494, 414] on input "Promo or referral code (optional)" at bounding box center [474, 419] width 326 height 30
click at [493, 414] on input "Promo or referral code (optional)" at bounding box center [474, 419] width 326 height 30
click at [523, 413] on input "Promo or referral code (optional)" at bounding box center [474, 419] width 326 height 30
click at [524, 413] on input "Promo or referral code (optional)" at bounding box center [474, 419] width 326 height 30
click at [528, 418] on input "Promo or referral code (optional)" at bounding box center [474, 419] width 326 height 30
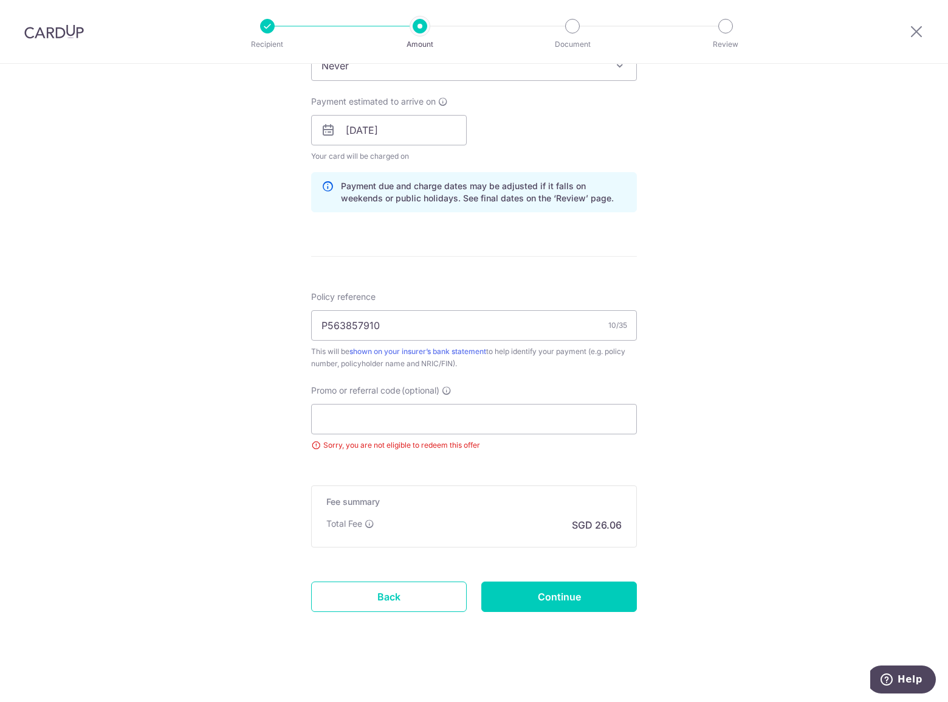
click at [454, 447] on div "Sorry, you are not eligible to redeem this offer" at bounding box center [474, 445] width 326 height 12
click at [538, 588] on input "Continue" at bounding box center [560, 596] width 156 height 30
type input "Update Schedule"
click at [468, 520] on div "Total Fee SGD 26.06" at bounding box center [473, 524] width 295 height 15
click at [473, 517] on div "Total Fee SGD 26.06" at bounding box center [473, 524] width 295 height 15
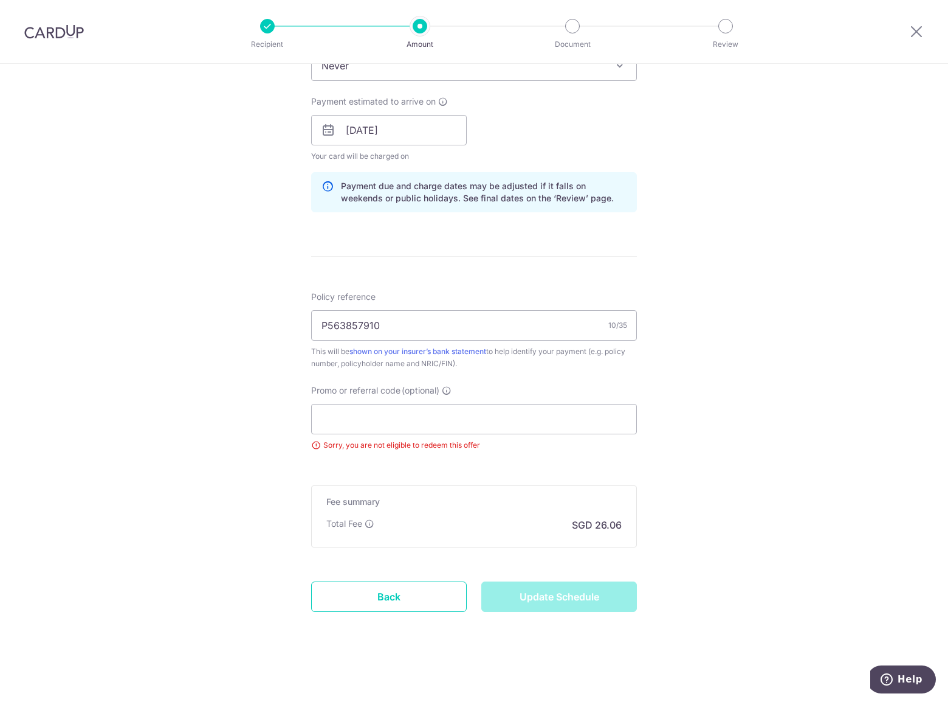
click at [681, 497] on div "Tell us more about your payment Enter payment amount SGD 1,002.17 1002.17 Selec…" at bounding box center [474, 119] width 948 height 1167
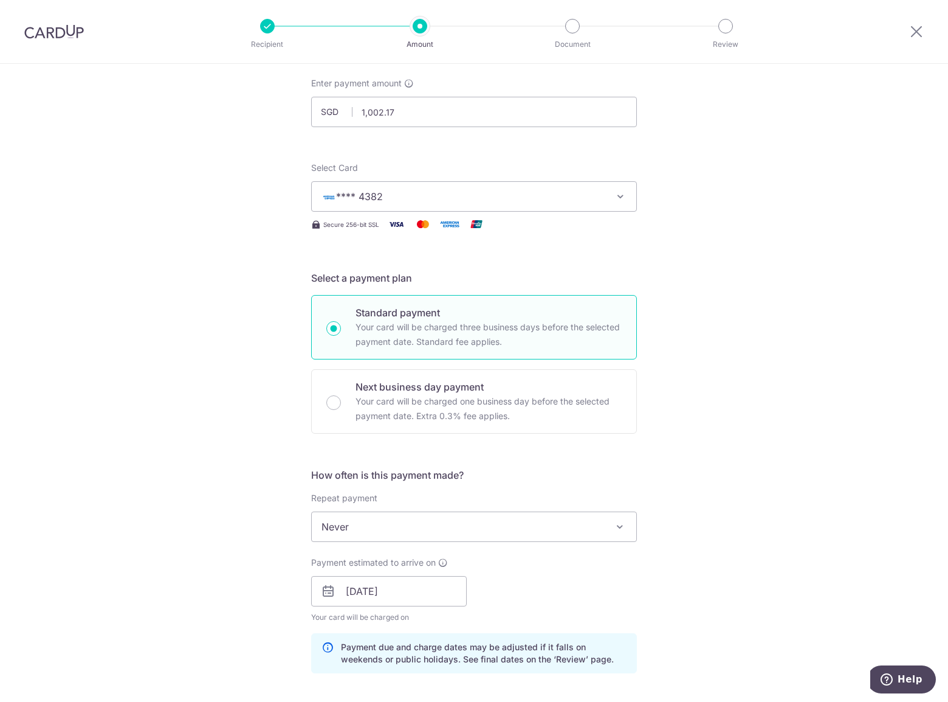
scroll to position [0, 0]
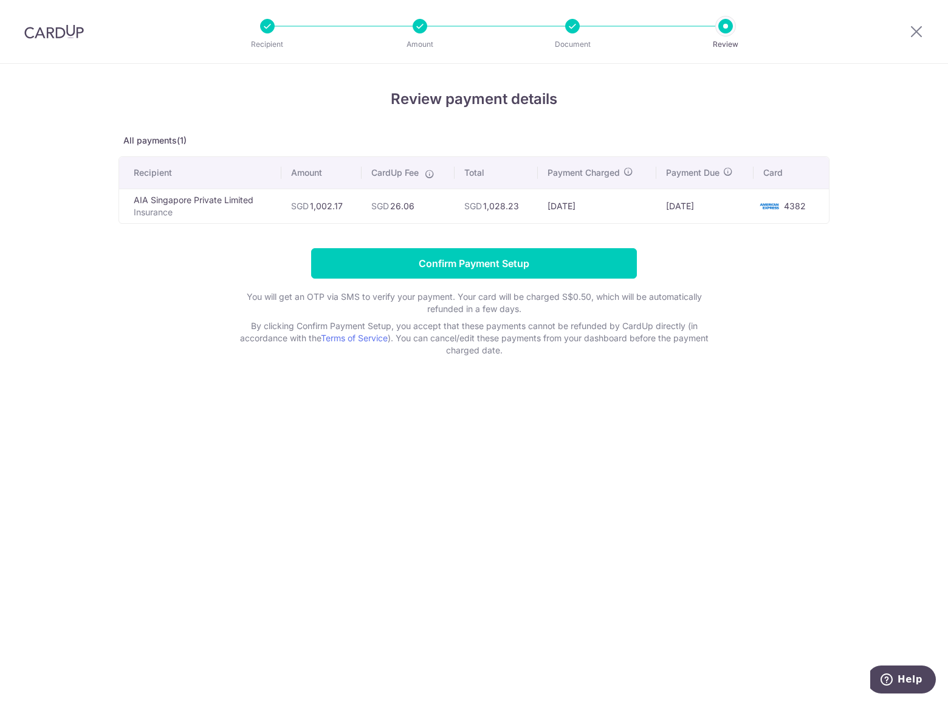
drag, startPoint x: 0, startPoint y: 0, endPoint x: 681, endPoint y: 497, distance: 842.8
click at [681, 497] on div "Review payment details All payments(1) Recipient Amount CardUp Fee Total Paymen…" at bounding box center [474, 383] width 948 height 638
click at [865, 198] on div "Review payment details All payments(1) Recipient Amount CardUp Fee Total Paymen…" at bounding box center [474, 383] width 948 height 638
click at [559, 254] on input "Confirm Payment Setup" at bounding box center [474, 263] width 326 height 30
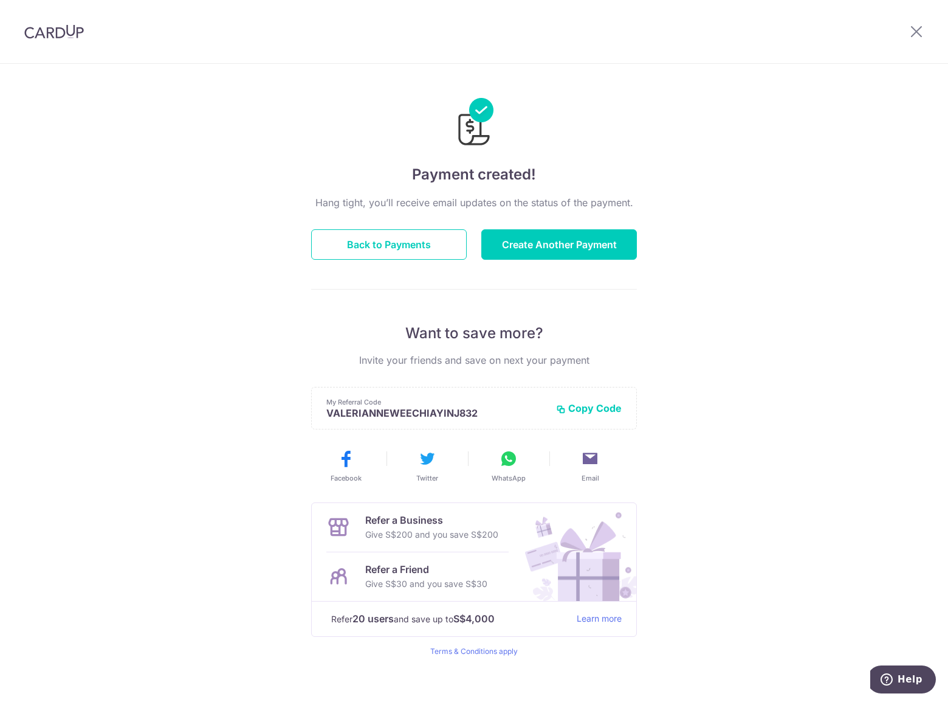
click at [703, 287] on div "Payment created! Hang tight, you’ll receive email updates on the status of the …" at bounding box center [474, 388] width 948 height 649
drag, startPoint x: 160, startPoint y: 152, endPoint x: 167, endPoint y: 153, distance: 7.4
click at [160, 152] on div "Payment created! Hang tight, you’ll receive email updates on the status of the …" at bounding box center [474, 388] width 948 height 649
click at [772, 150] on div "Payment created! Hang tight, you’ll receive email updates on the status of the …" at bounding box center [474, 388] width 948 height 649
click at [796, 474] on div "Payment created! Hang tight, you’ll receive email updates on the status of the …" at bounding box center [474, 388] width 948 height 649
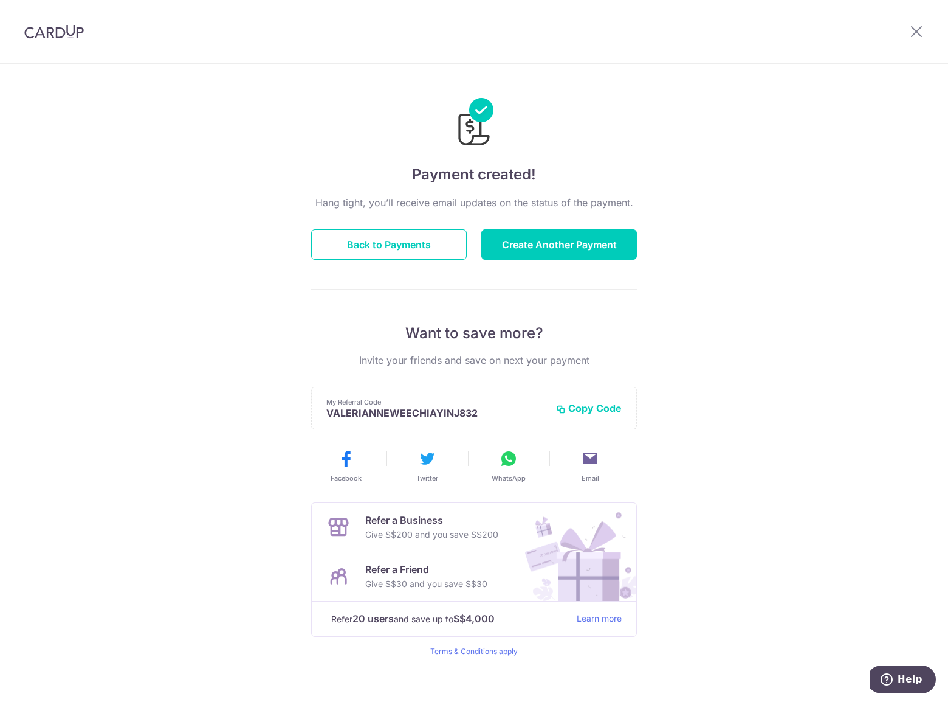
click at [750, 359] on div "Payment created! Hang tight, you’ll receive email updates on the status of the …" at bounding box center [474, 388] width 948 height 649
click at [185, 218] on div "Payment created! Hang tight, you’ll receive email updates on the status of the …" at bounding box center [474, 388] width 948 height 649
